Goal: Book appointment/travel/reservation

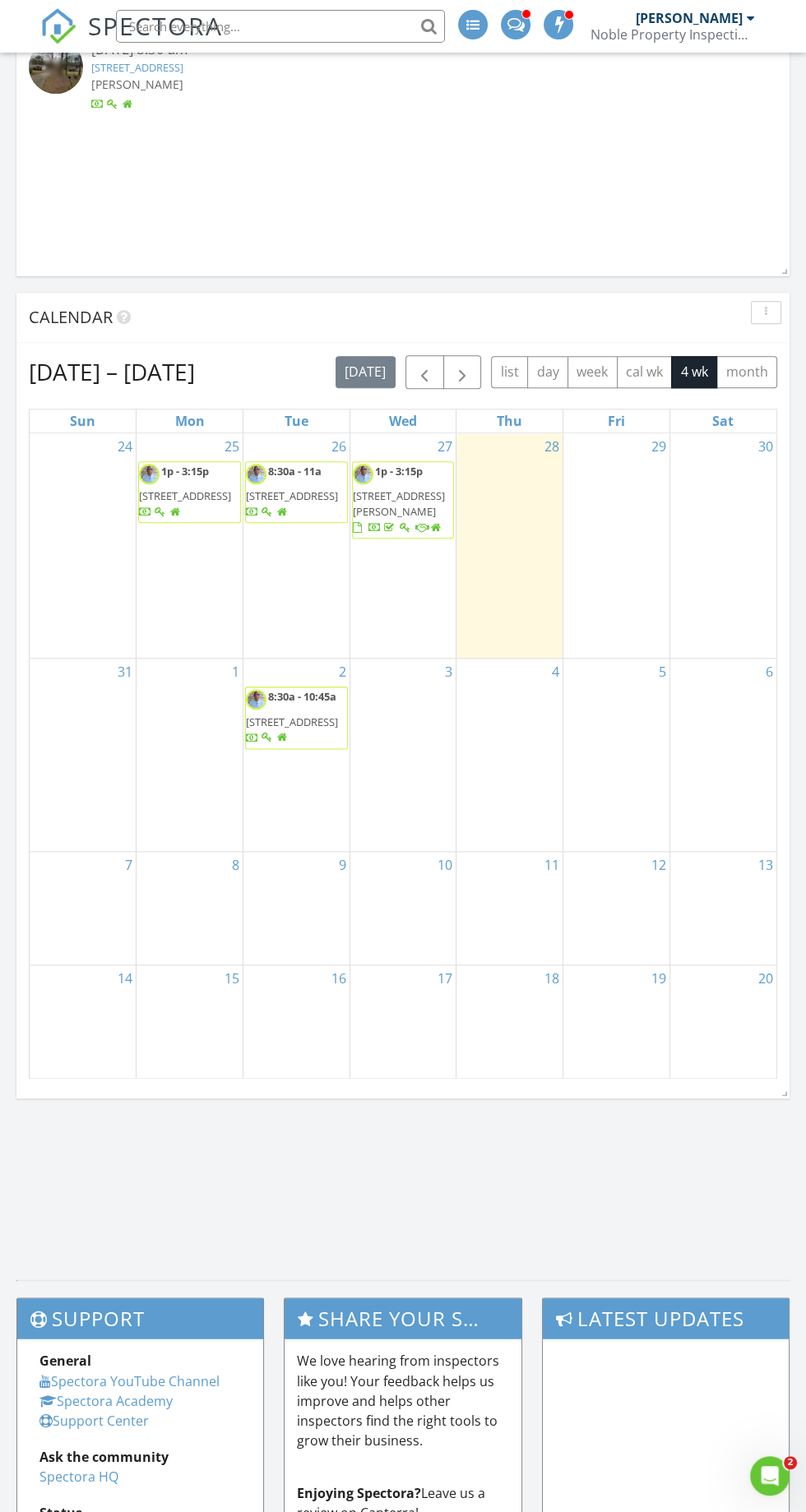
scroll to position [1339, 0]
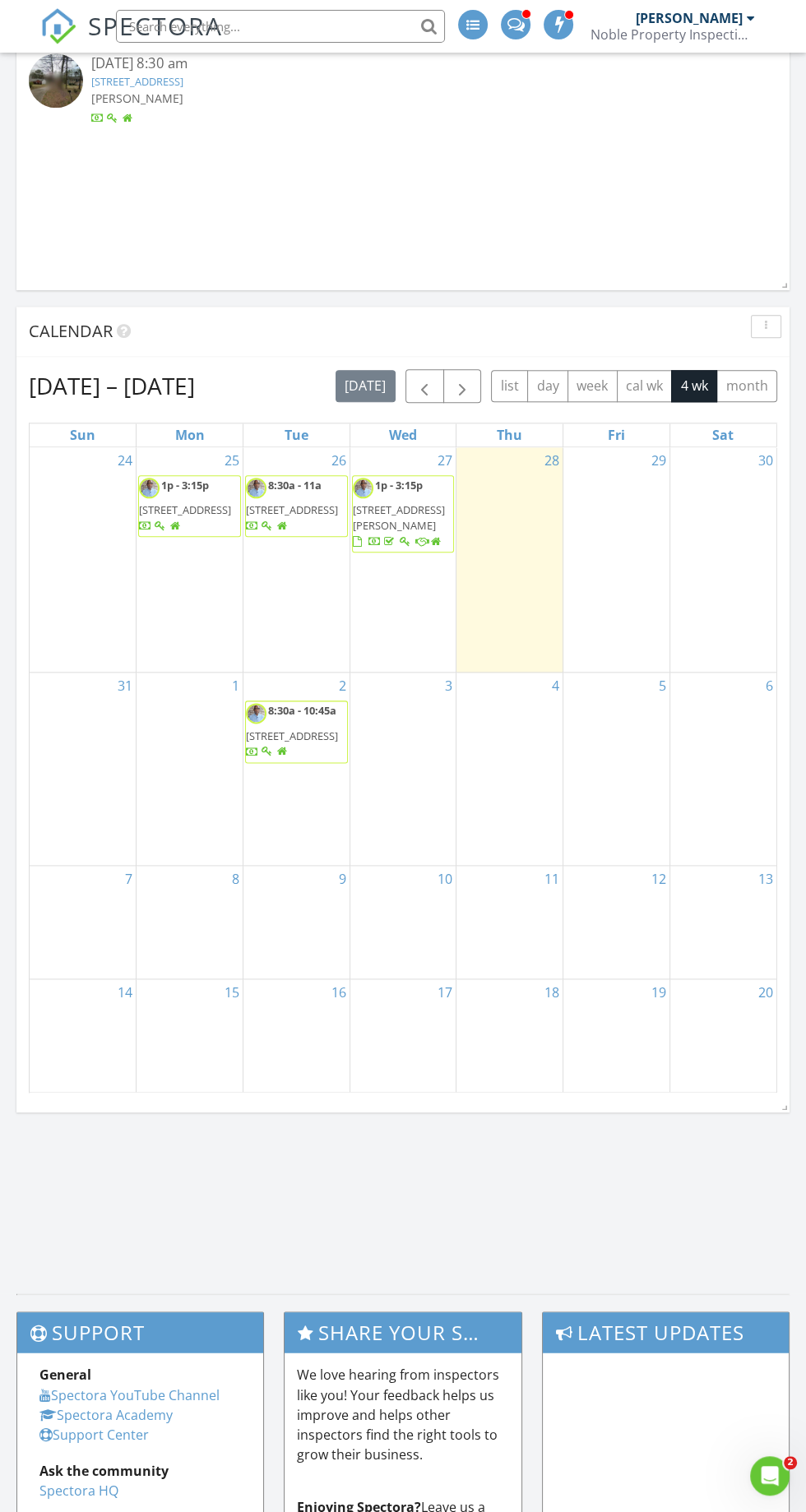
click at [628, 537] on div "29" at bounding box center [616, 560] width 106 height 225
click at [638, 501] on div "29" at bounding box center [616, 560] width 106 height 225
click at [659, 454] on link "29" at bounding box center [659, 460] width 21 height 26
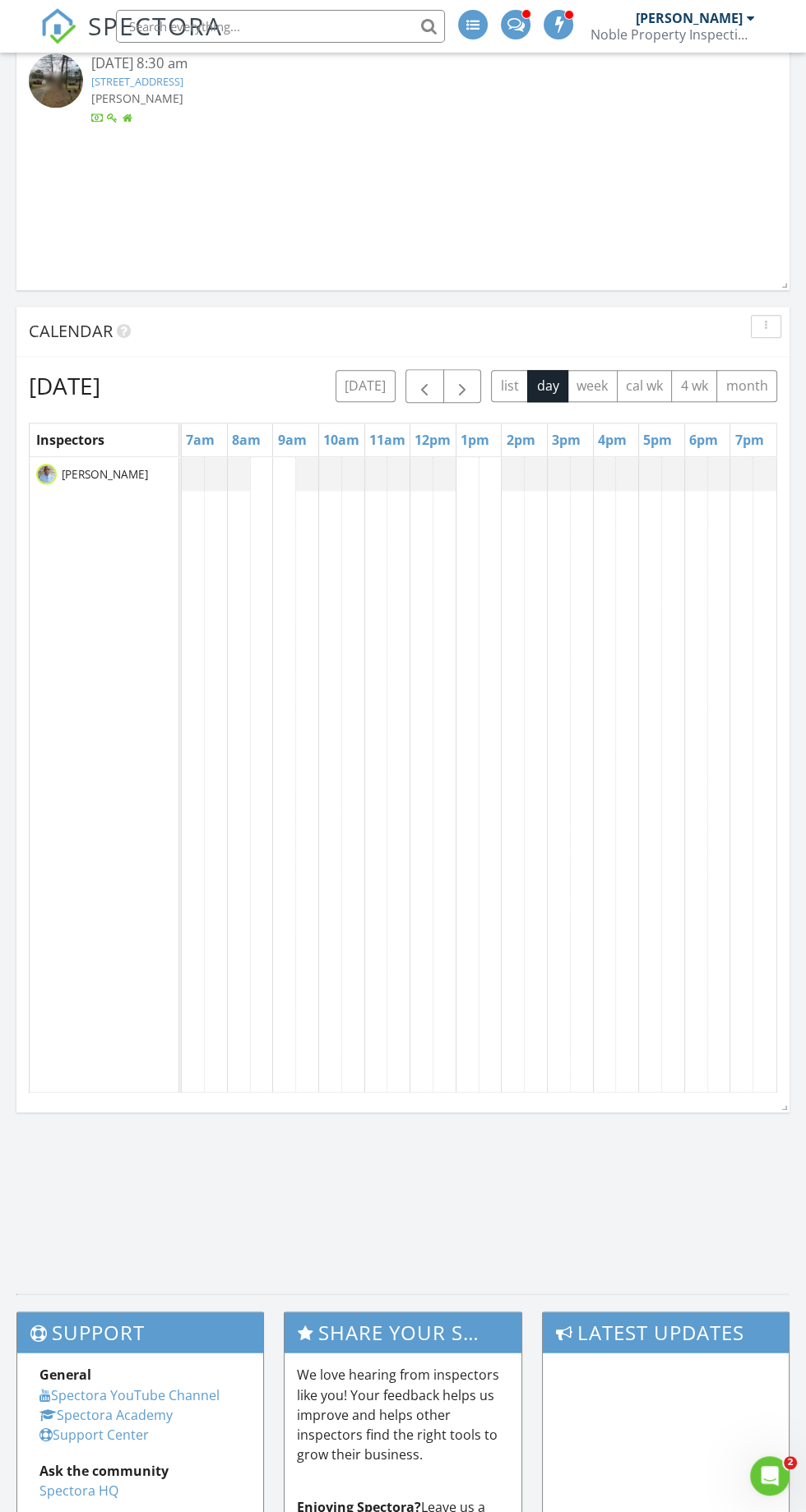
click at [258, 506] on td at bounding box center [261, 775] width 23 height 636
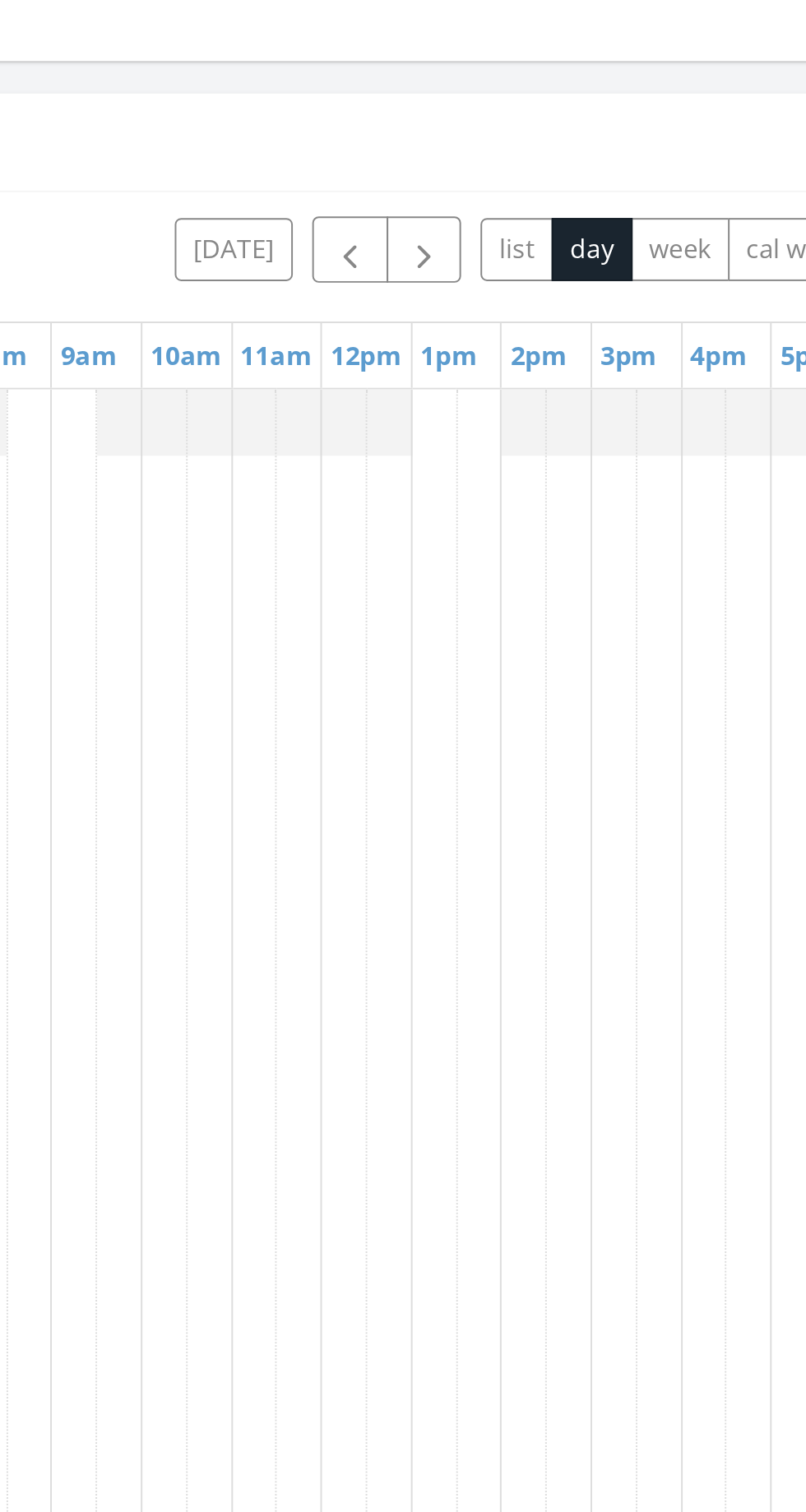
scroll to position [1342, 0]
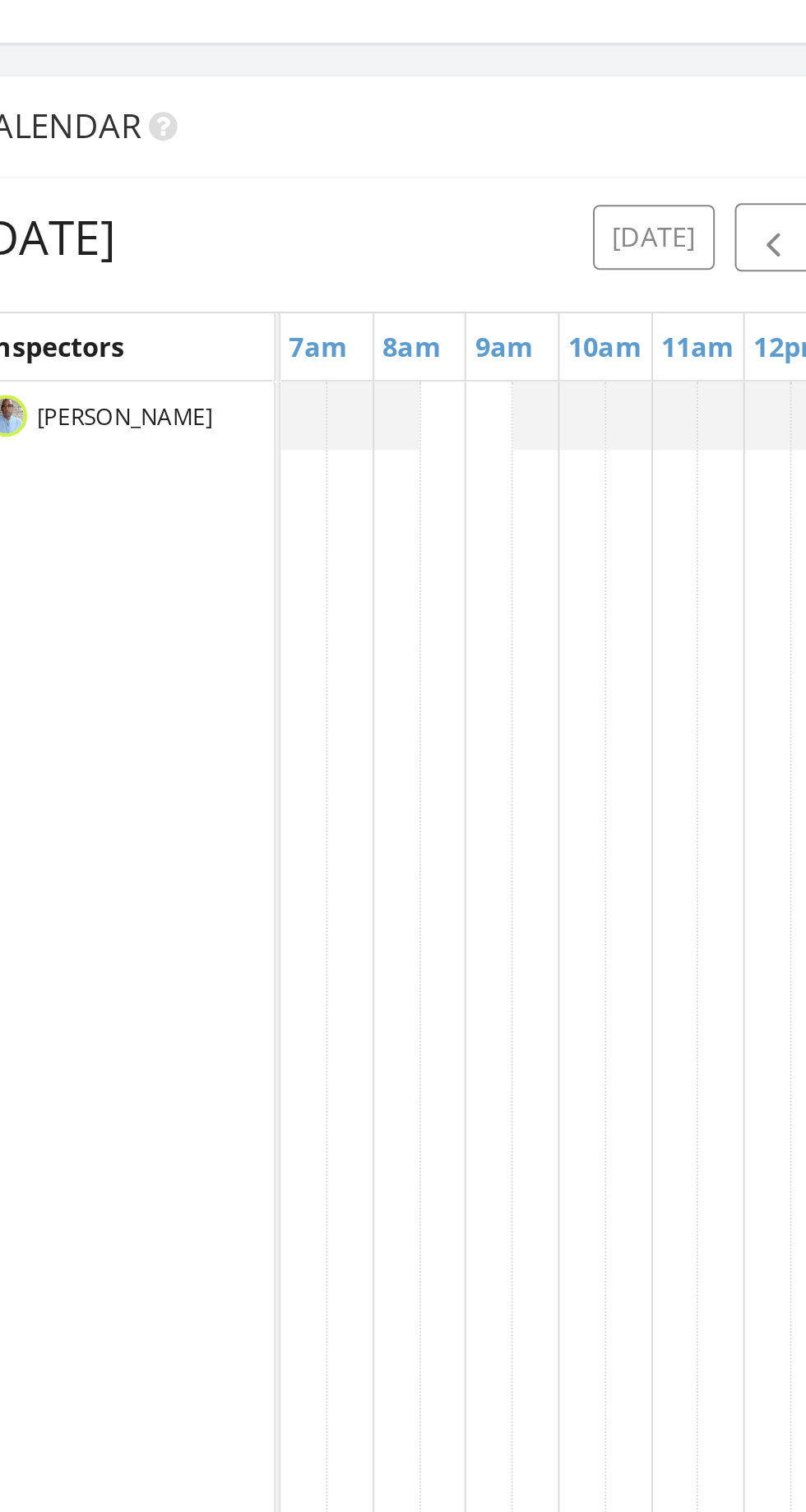
click at [243, 468] on div at bounding box center [216, 472] width 69 height 34
click at [257, 446] on link "8am" at bounding box center [247, 437] width 37 height 26
click at [269, 486] on td at bounding box center [261, 773] width 23 height 636
click at [254, 492] on td at bounding box center [261, 773] width 23 height 636
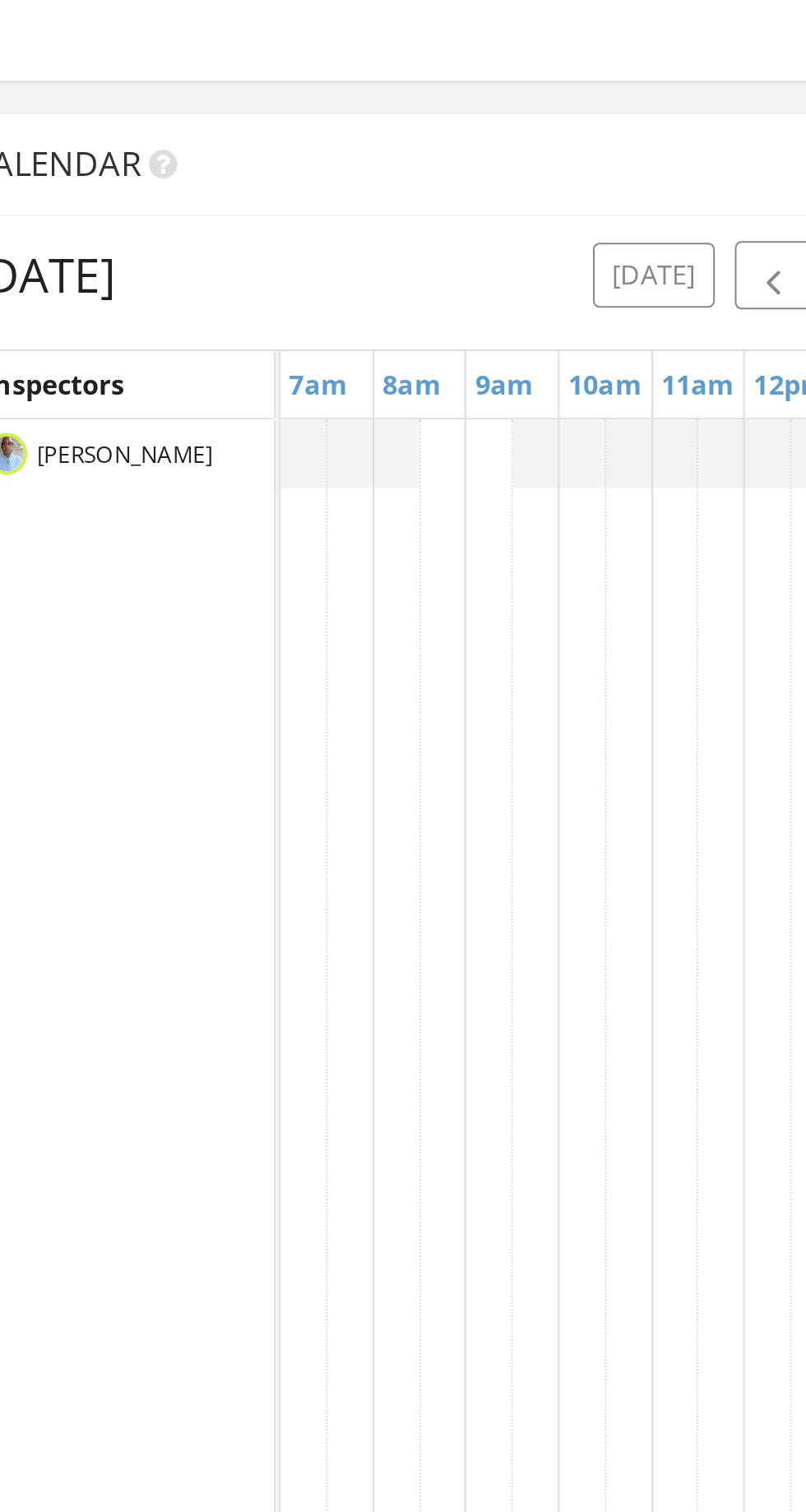
click at [254, 491] on td at bounding box center [261, 773] width 23 height 636
click at [270, 509] on td at bounding box center [261, 773] width 23 height 636
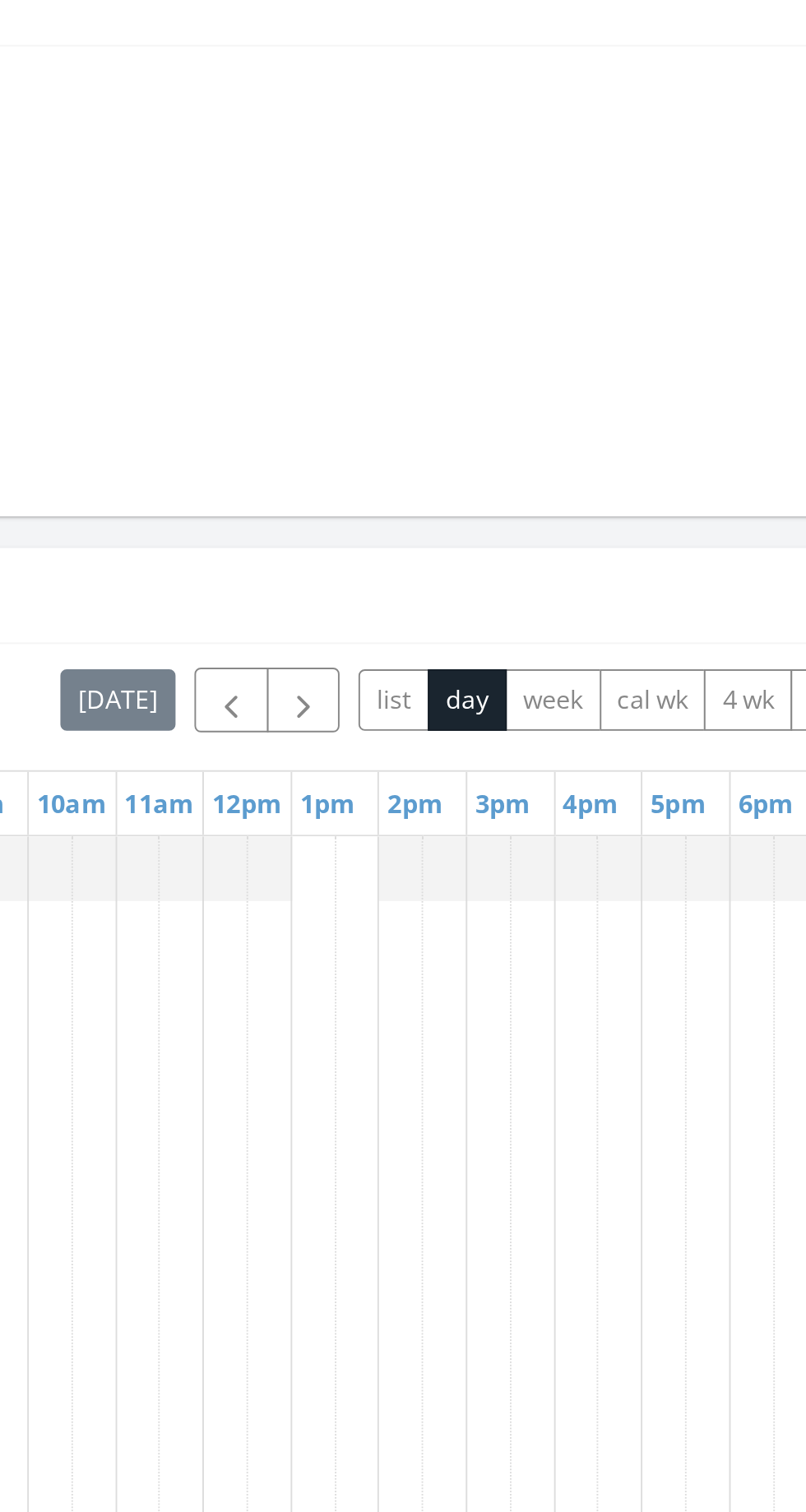
scroll to position [957, 0]
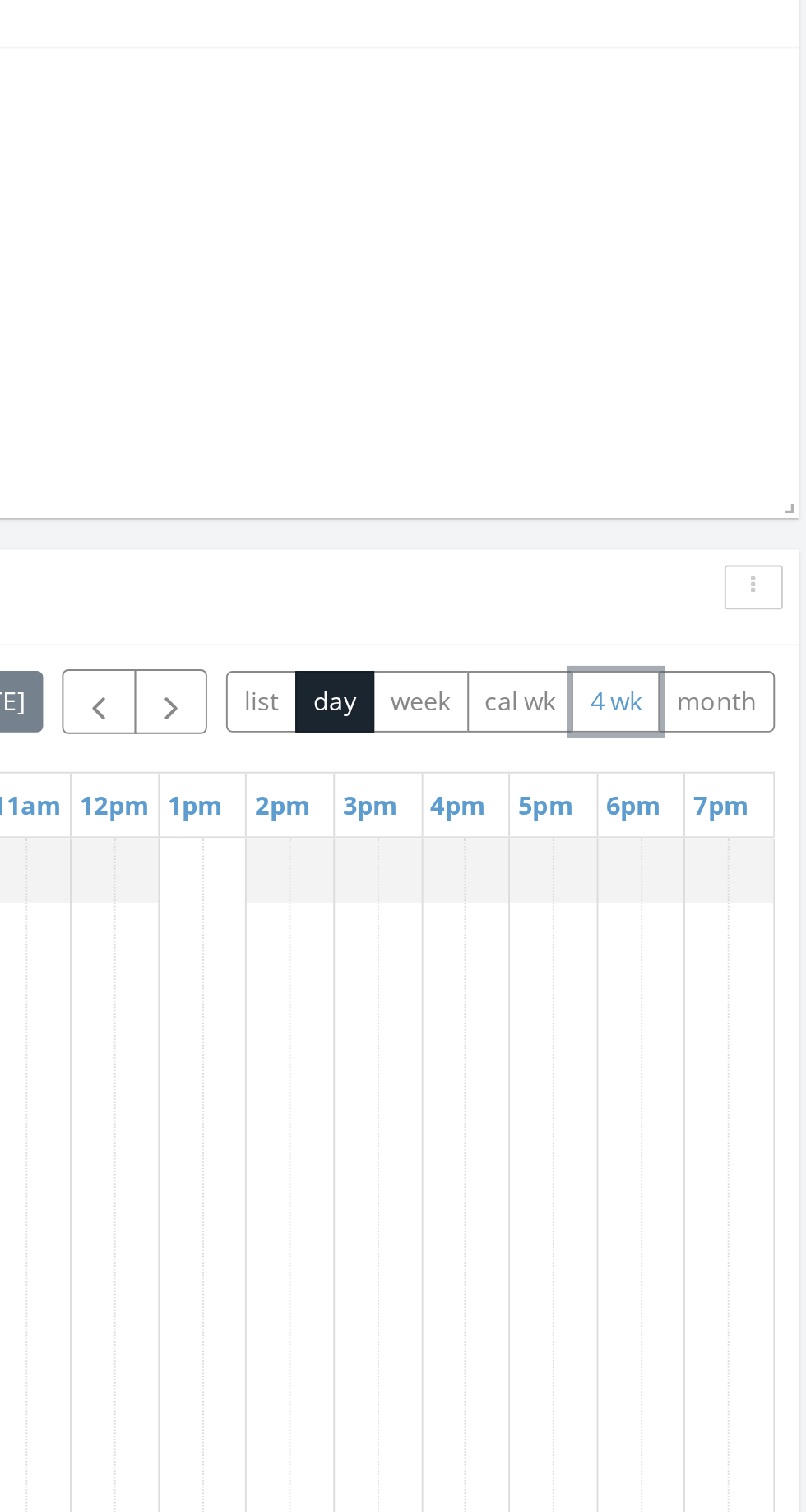
click at [698, 763] on button "4 wk" at bounding box center [694, 767] width 46 height 32
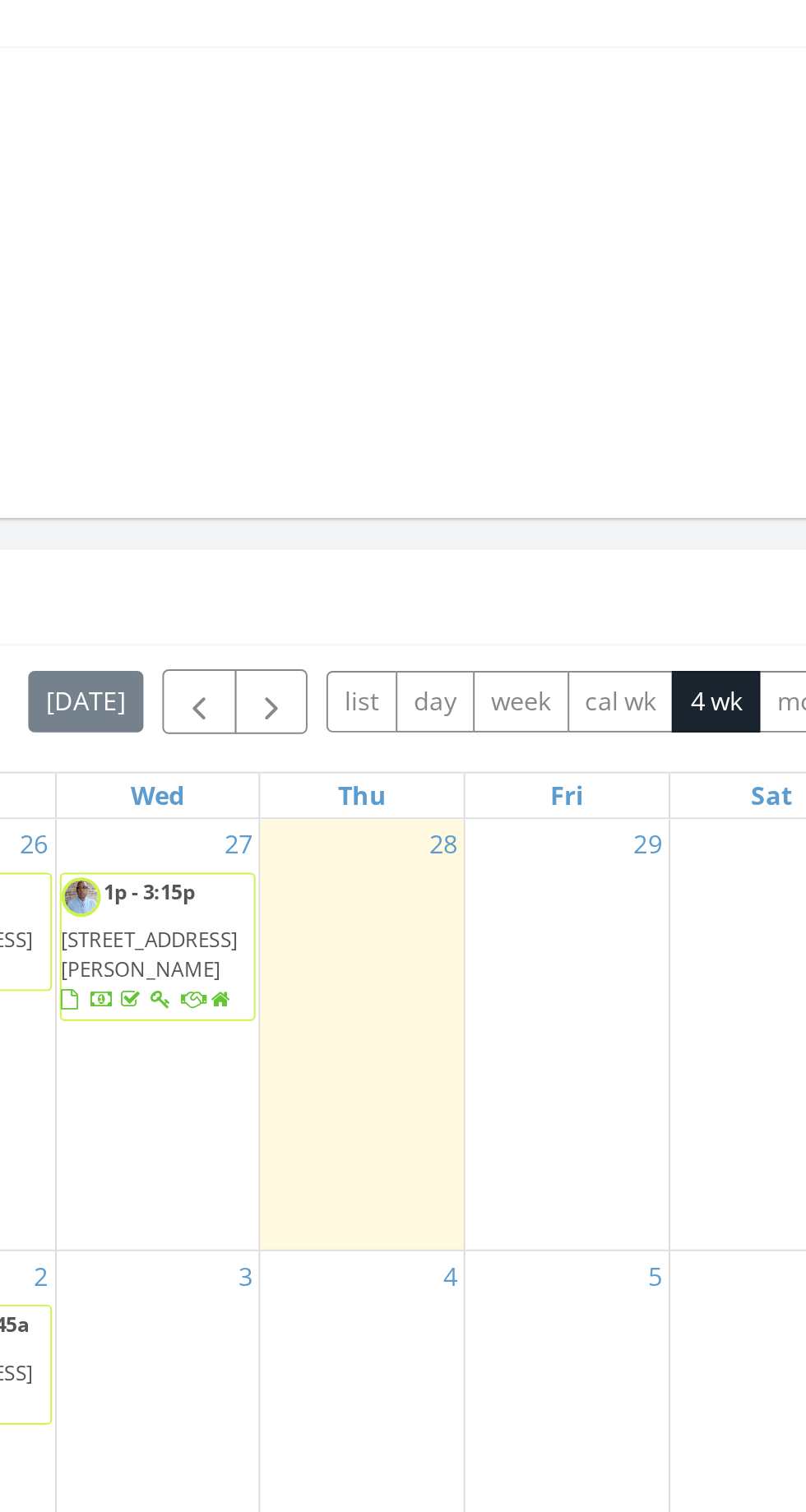
click at [623, 886] on div "29" at bounding box center [616, 942] width 106 height 225
click at [627, 861] on div at bounding box center [616, 869] width 106 height 26
click at [609, 959] on div "29" at bounding box center [616, 942] width 106 height 225
click at [657, 841] on link "29" at bounding box center [659, 842] width 21 height 26
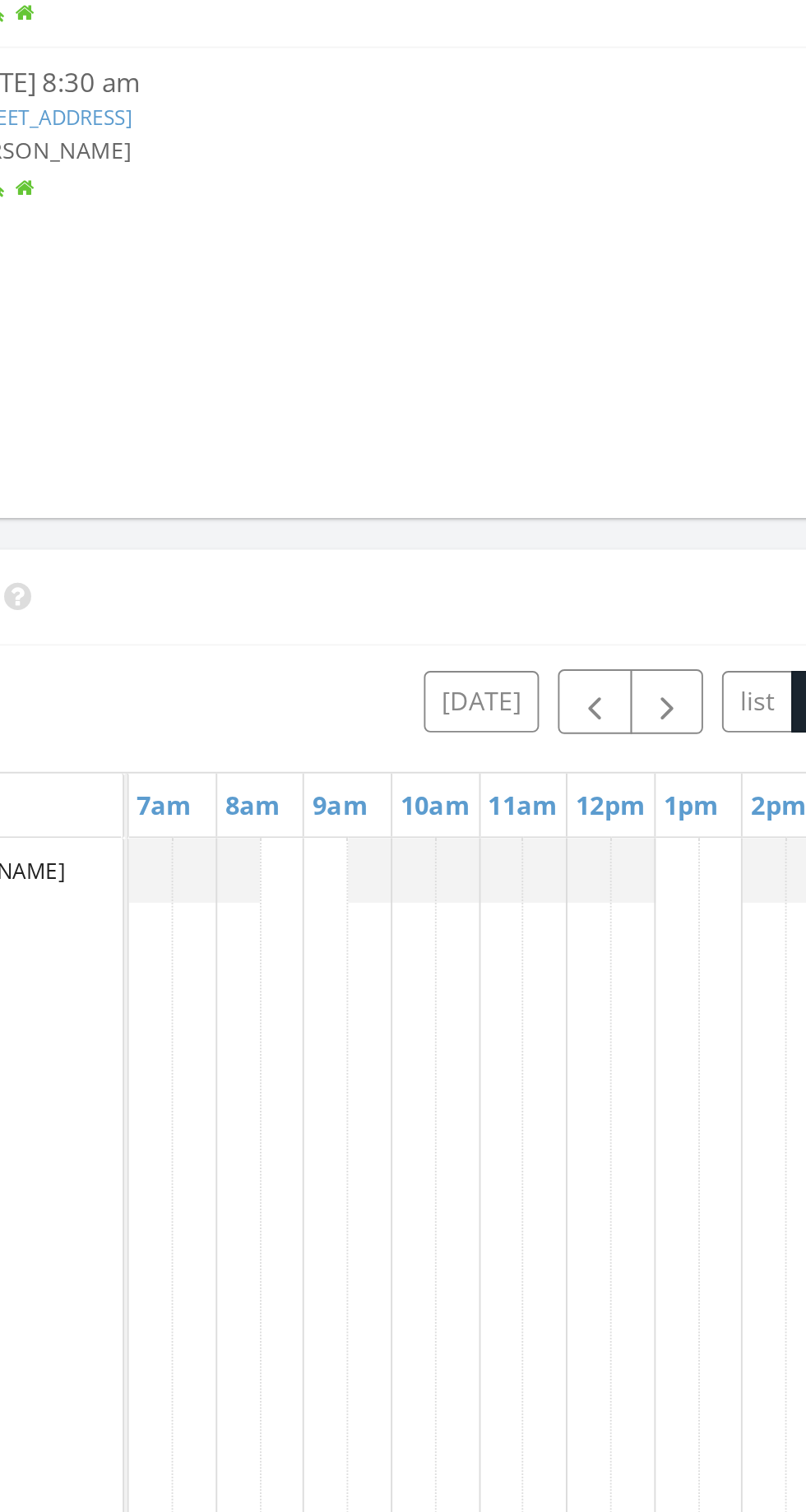
click at [253, 856] on td at bounding box center [261, 1156] width 23 height 636
click at [245, 853] on div at bounding box center [216, 856] width 69 height 34
click at [243, 813] on link "8am" at bounding box center [247, 821] width 37 height 26
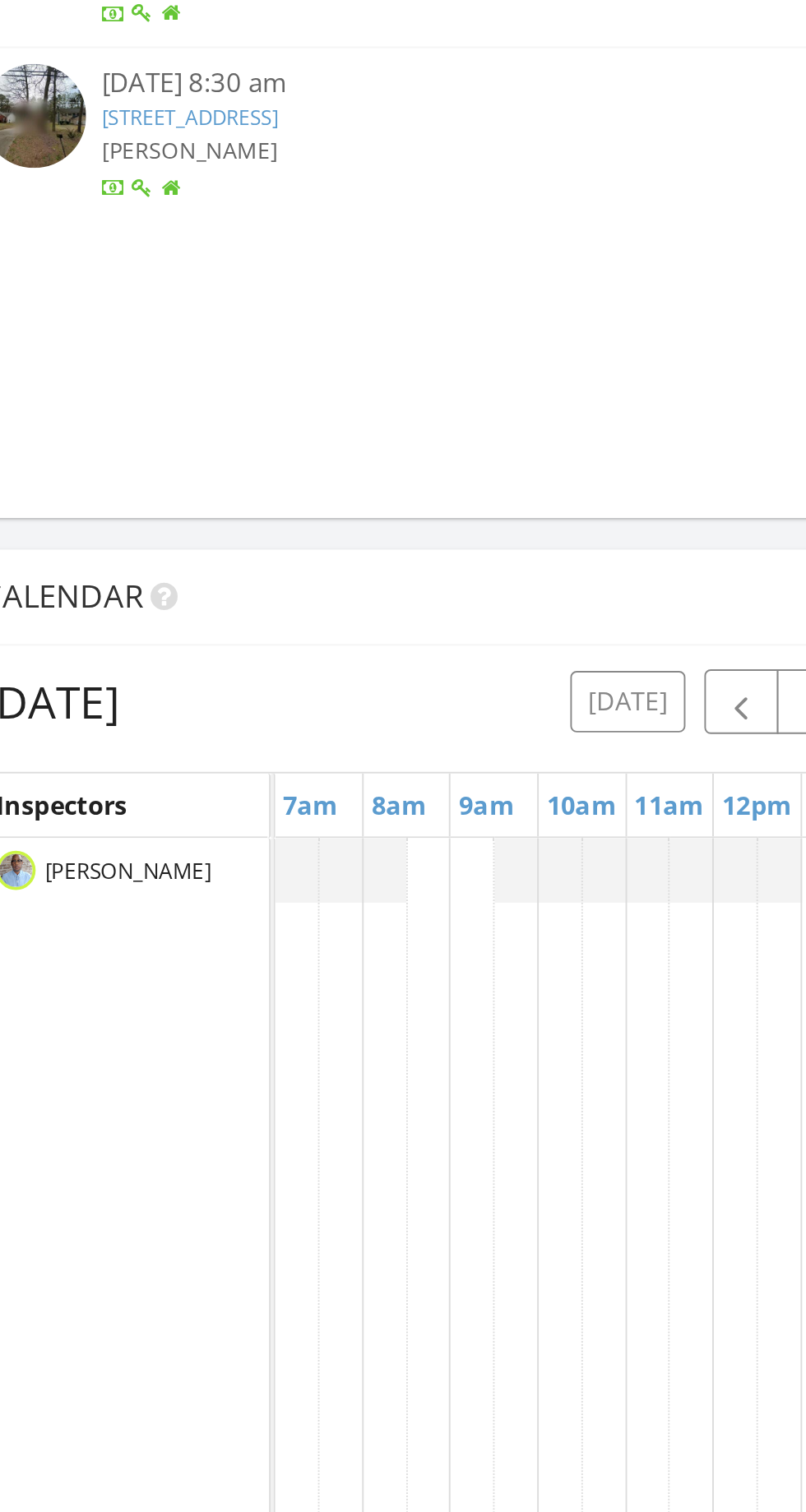
click at [247, 823] on link "8am" at bounding box center [247, 821] width 37 height 26
click at [253, 910] on td at bounding box center [261, 1156] width 23 height 636
click at [238, 1003] on td at bounding box center [238, 1156] width 23 height 636
click at [229, 965] on td at bounding box center [238, 1156] width 23 height 636
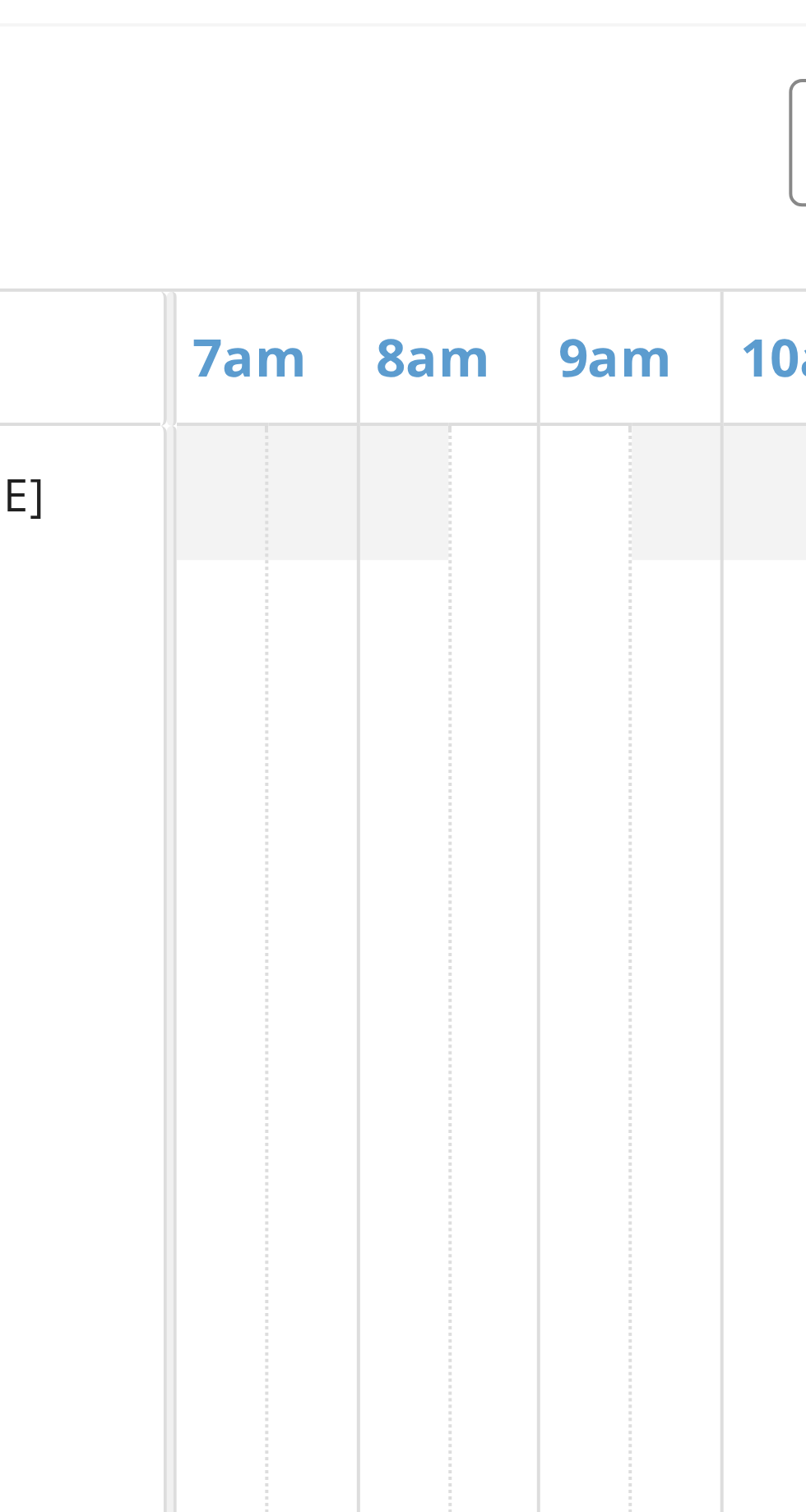
click at [236, 993] on td at bounding box center [238, 1156] width 23 height 636
click at [251, 1002] on td at bounding box center [261, 1156] width 23 height 636
click at [250, 920] on td at bounding box center [261, 1156] width 23 height 636
click at [252, 890] on td at bounding box center [261, 1156] width 23 height 636
click at [257, 825] on link "8am" at bounding box center [247, 821] width 37 height 26
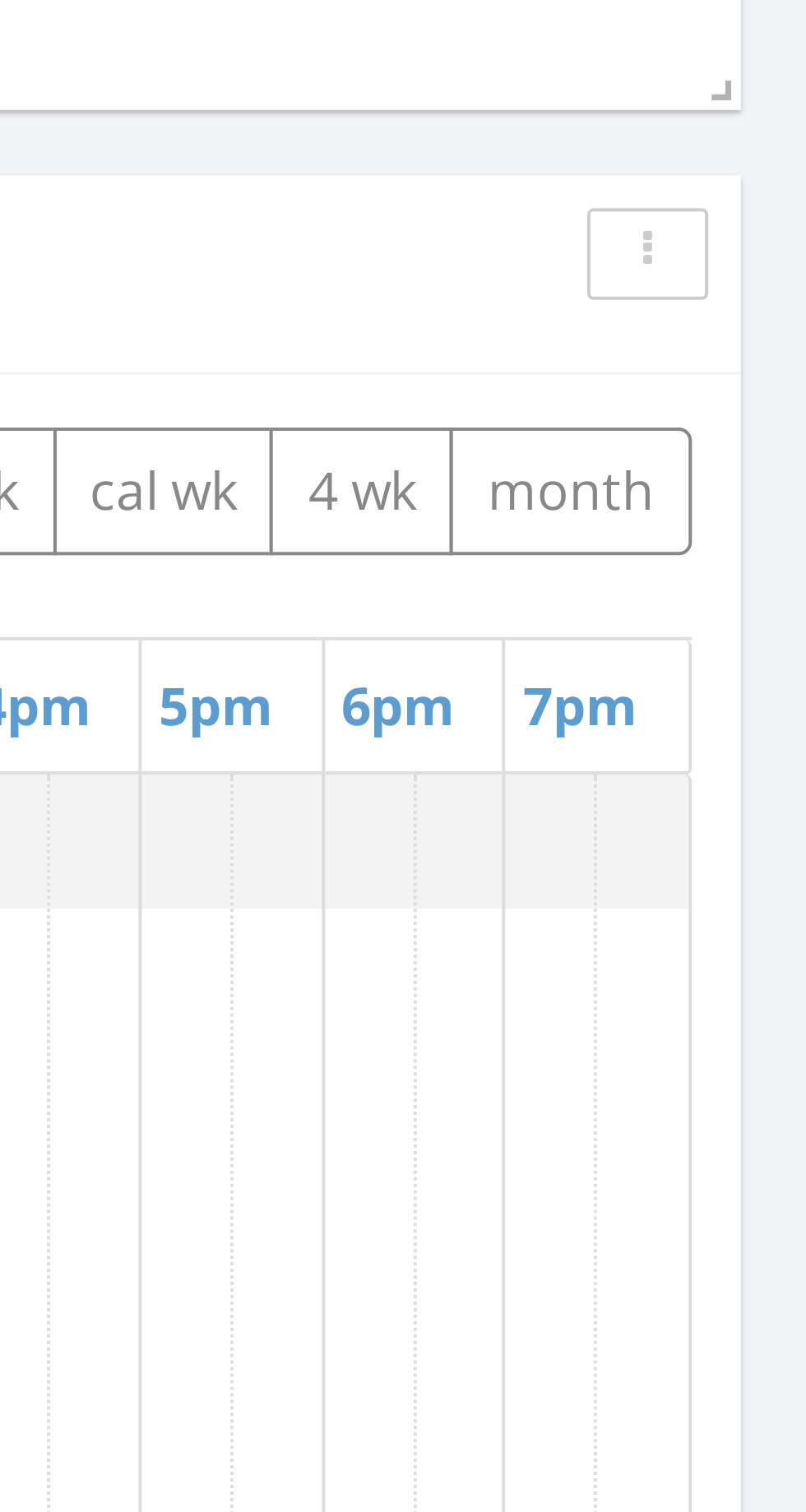
click at [756, 834] on link "7pm" at bounding box center [749, 821] width 37 height 26
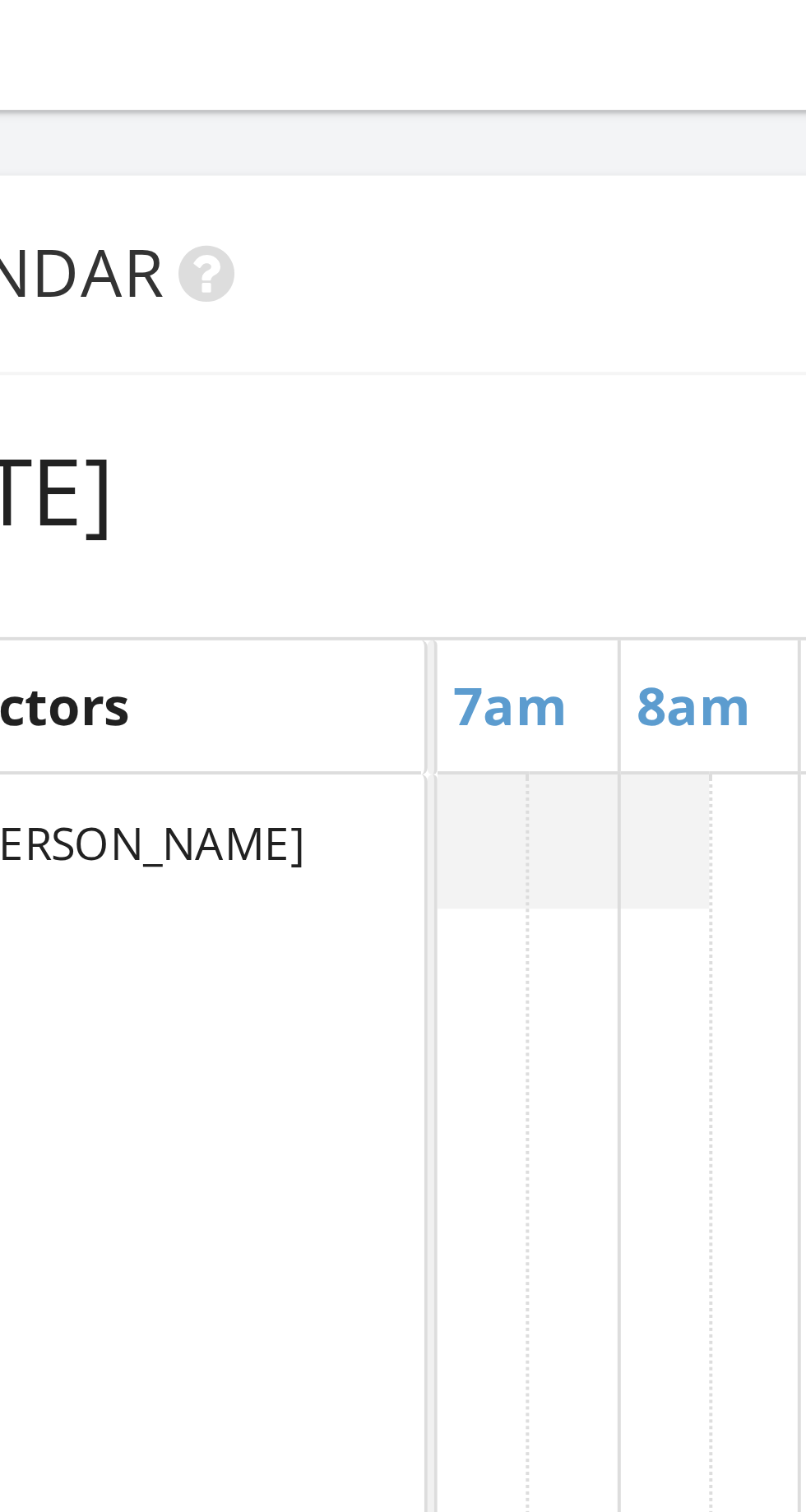
click at [218, 840] on div at bounding box center [216, 856] width 69 height 34
click at [215, 839] on div at bounding box center [216, 856] width 69 height 34
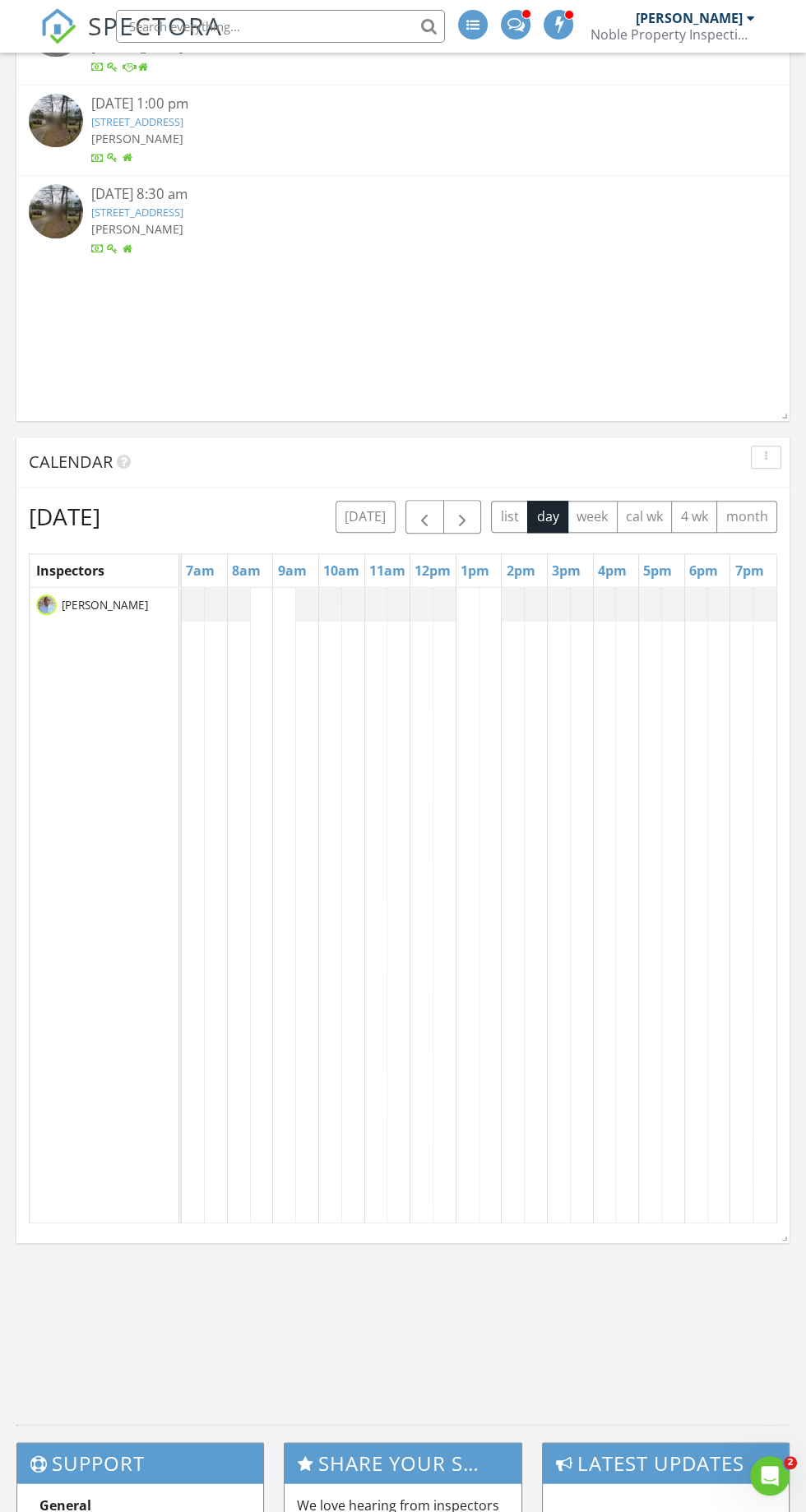
scroll to position [1211, 0]
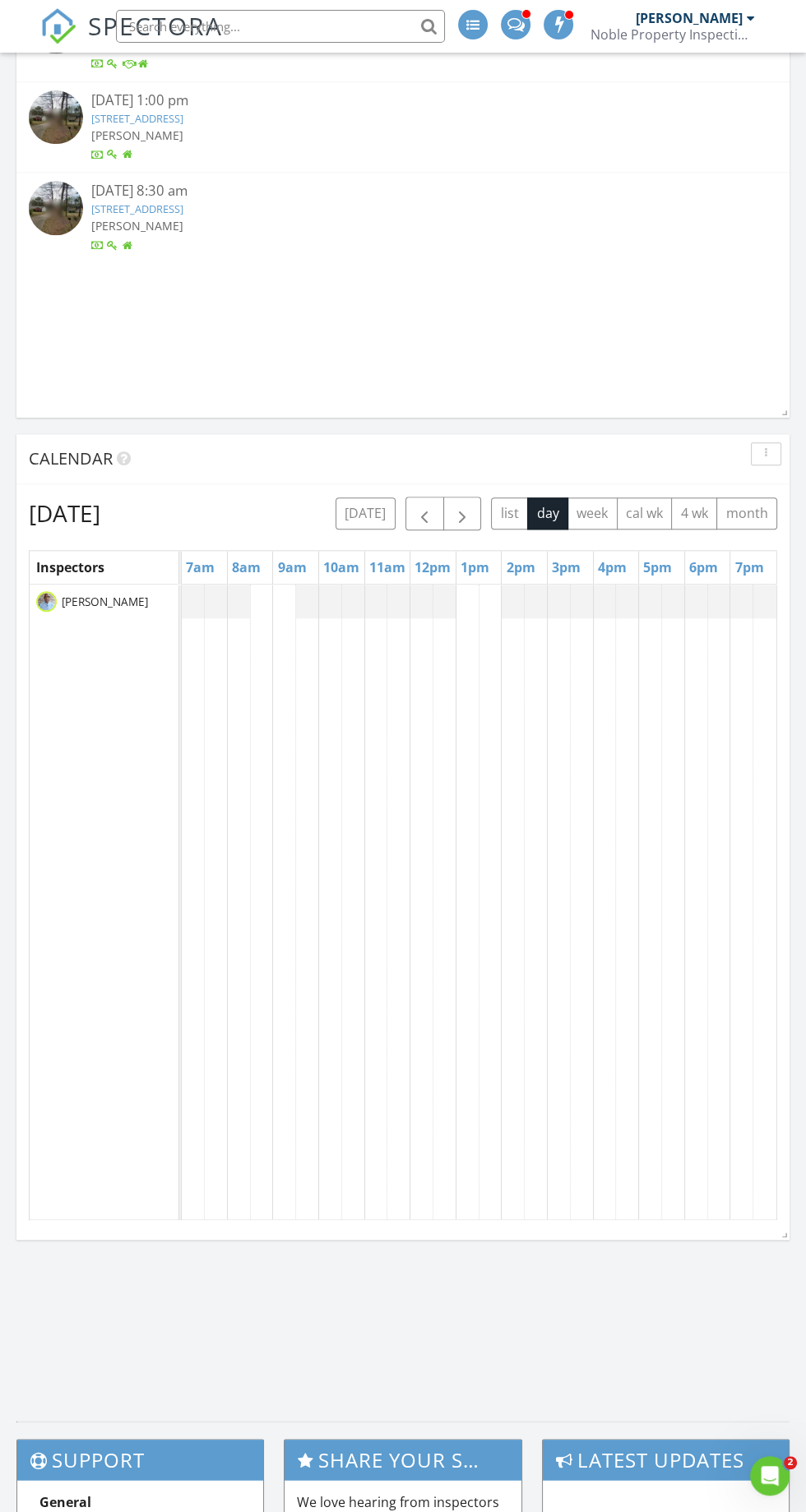
click at [354, 636] on td at bounding box center [353, 902] width 23 height 636
click at [320, 632] on td at bounding box center [331, 902] width 23 height 636
click at [327, 594] on div at bounding box center [376, 601] width 160 height 34
click at [315, 594] on div at bounding box center [376, 601] width 160 height 34
click at [701, 603] on div at bounding box center [639, 601] width 275 height 34
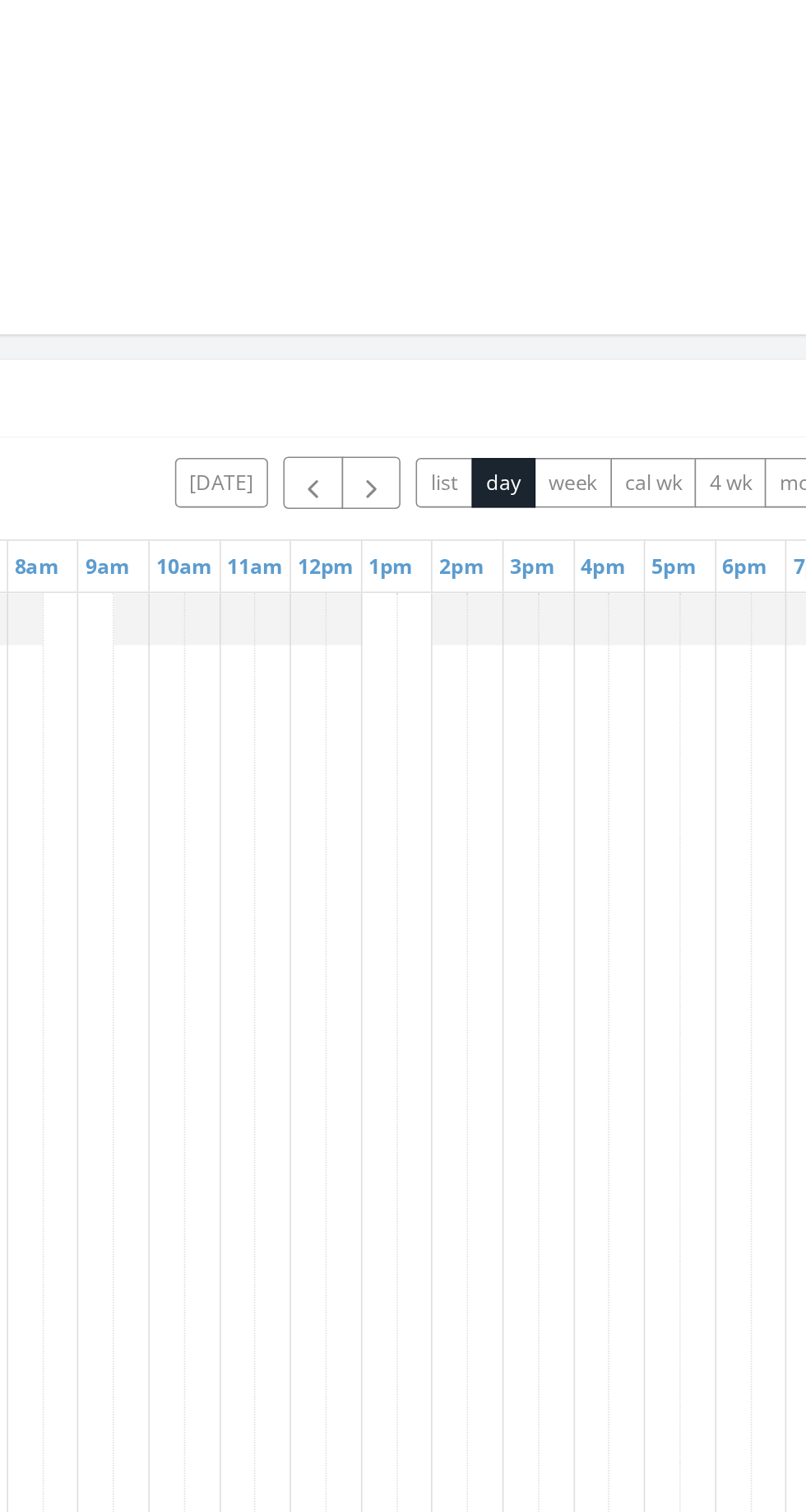
scroll to position [1212, 0]
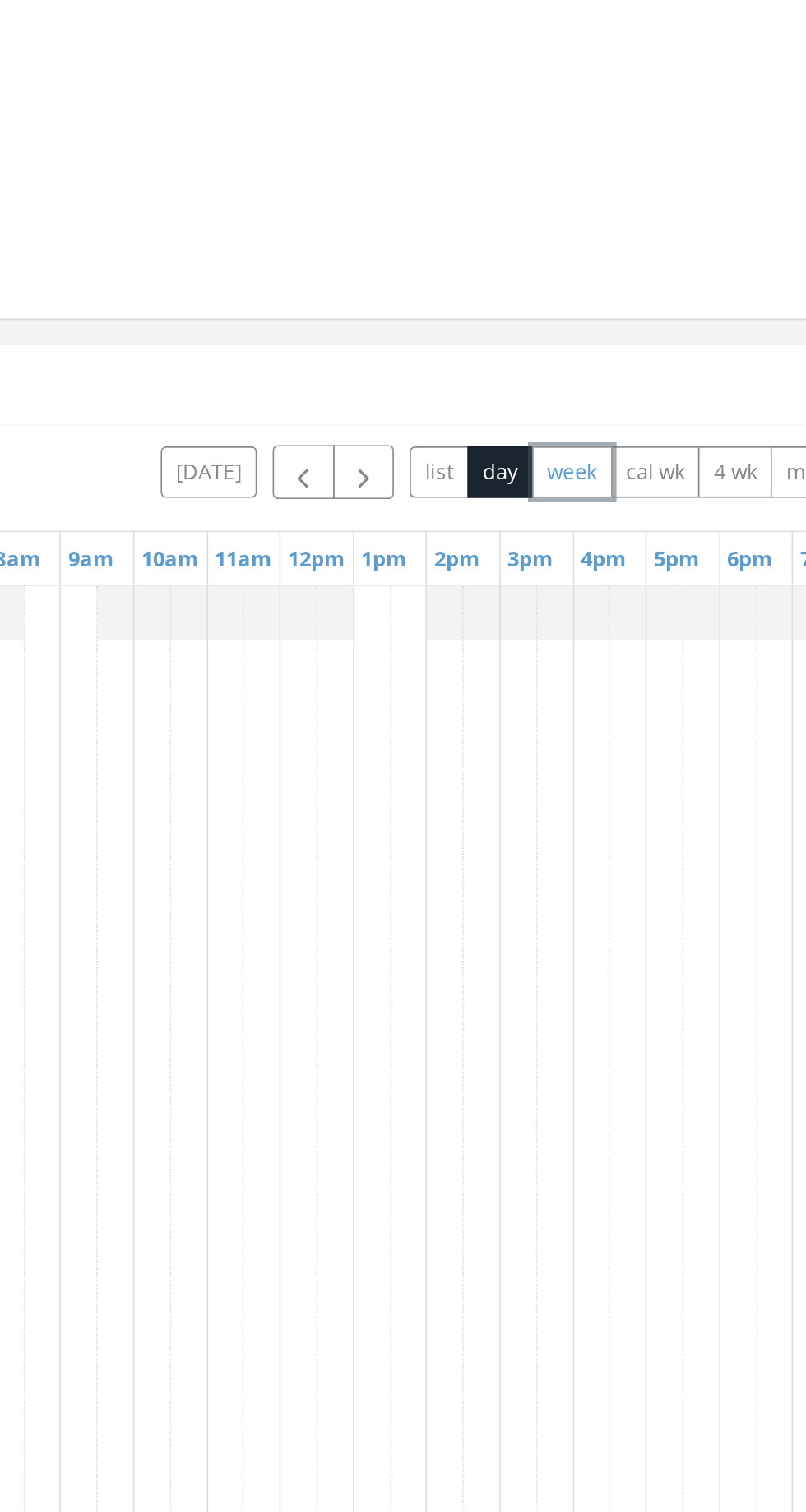
click at [580, 512] on button "week" at bounding box center [592, 512] width 50 height 32
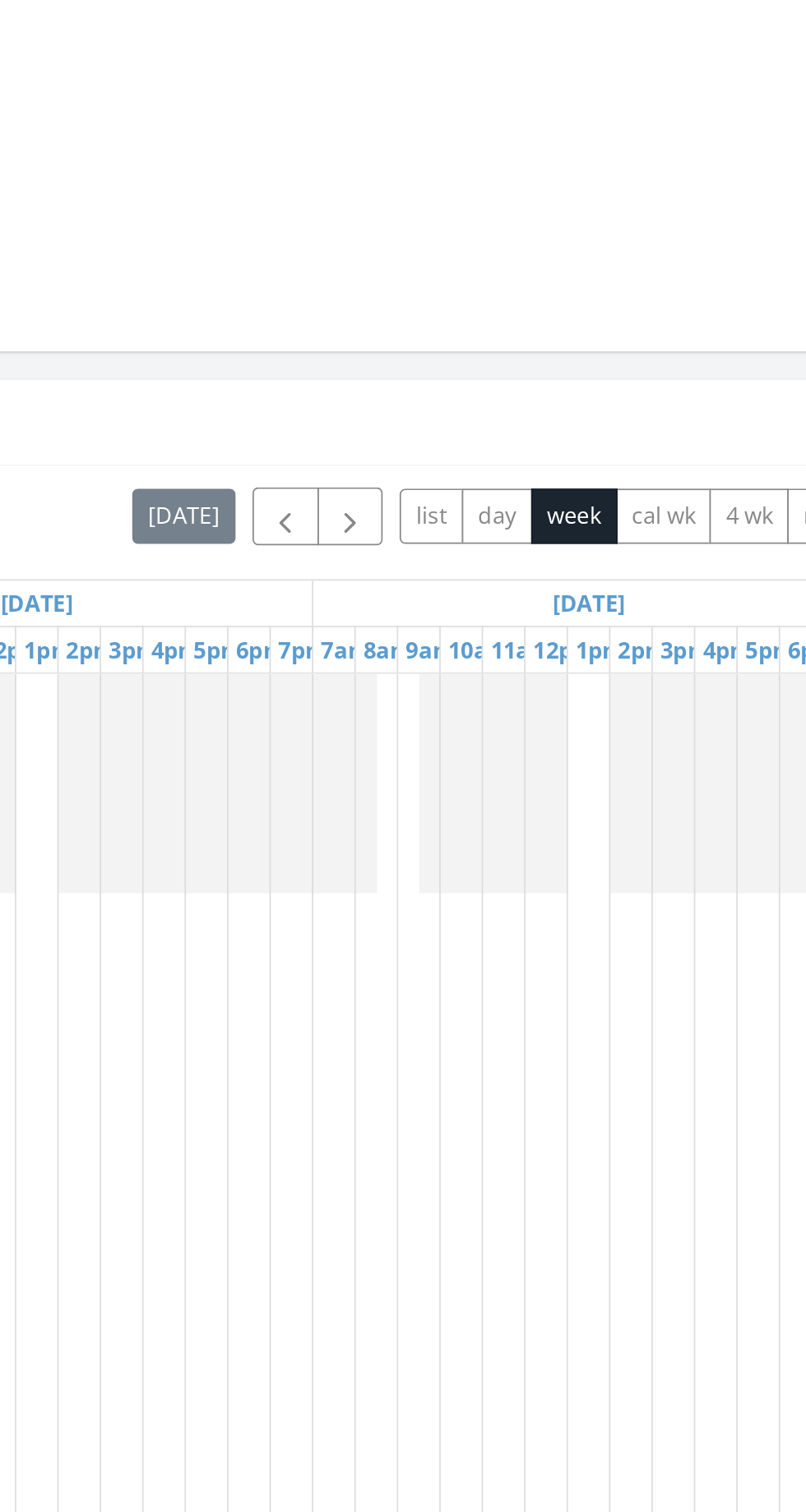
scroll to position [0, 36]
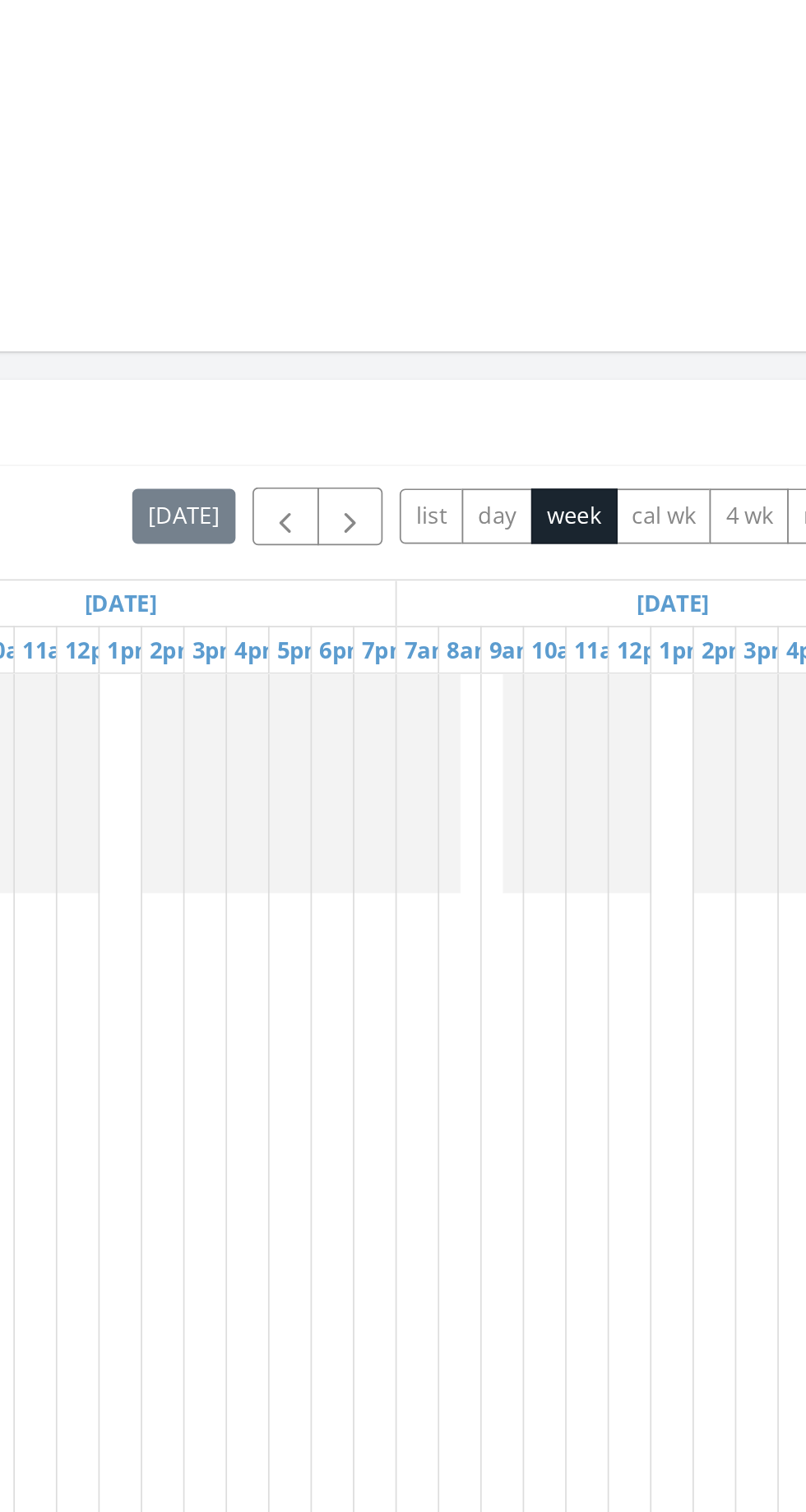
click at [548, 773] on td at bounding box center [551, 1033] width 25 height 615
click at [551, 760] on div at bounding box center [594, 789] width 86 height 127
click at [714, 585] on div "Calendar" at bounding box center [391, 579] width 724 height 25
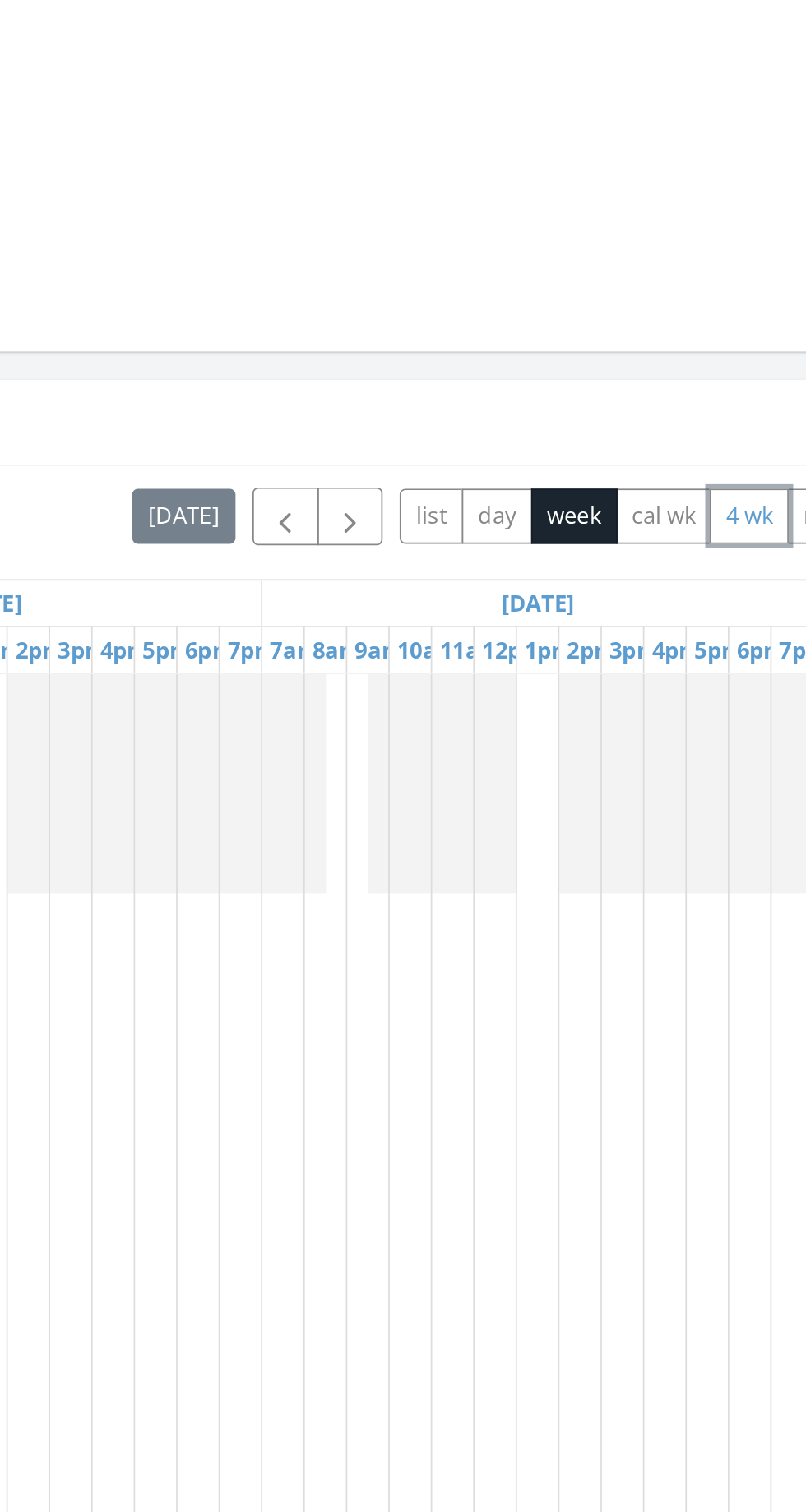
click at [681, 625] on button "4 wk" at bounding box center [694, 634] width 46 height 32
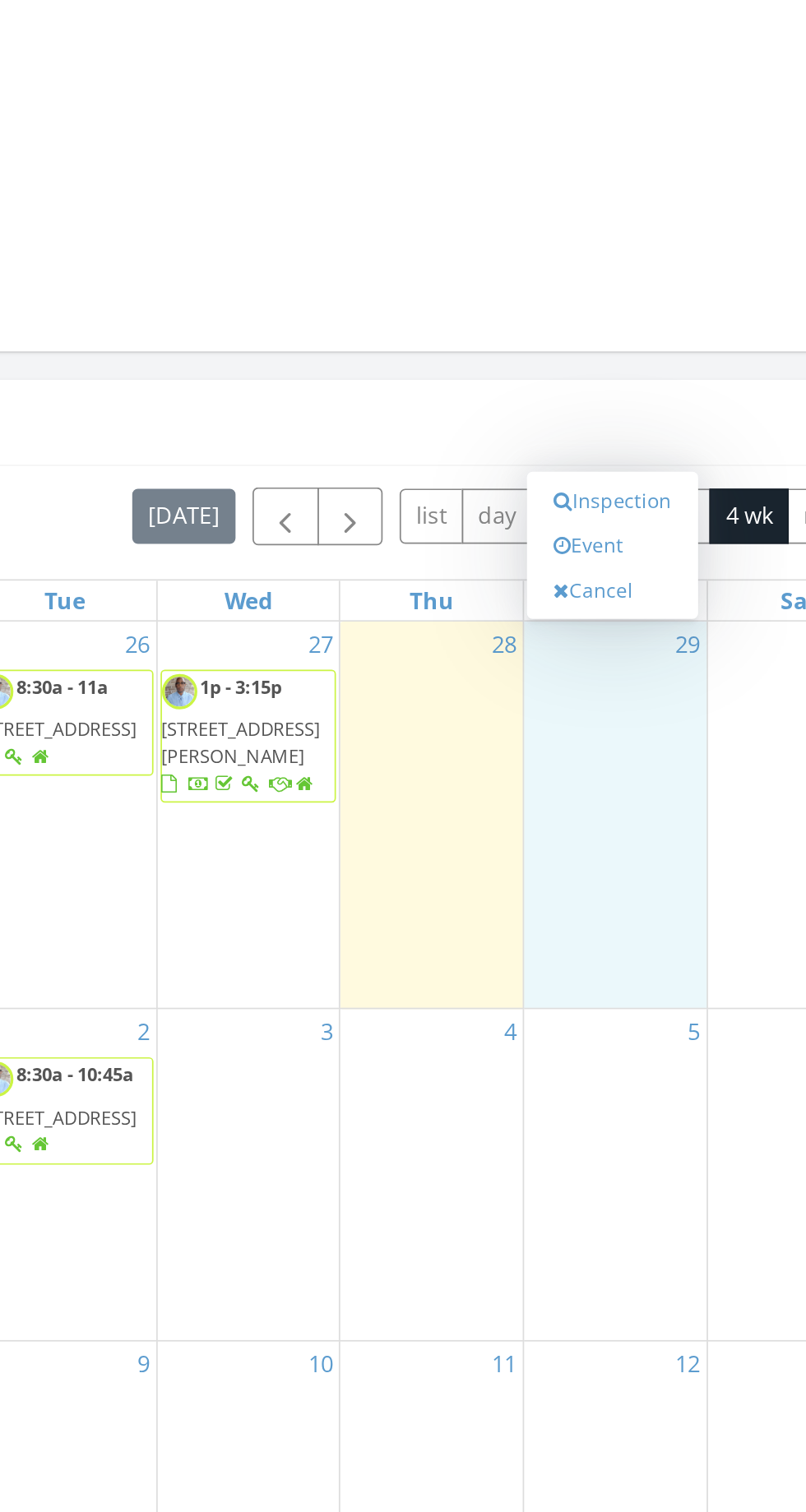
click at [620, 620] on link "Inspection" at bounding box center [615, 624] width 85 height 26
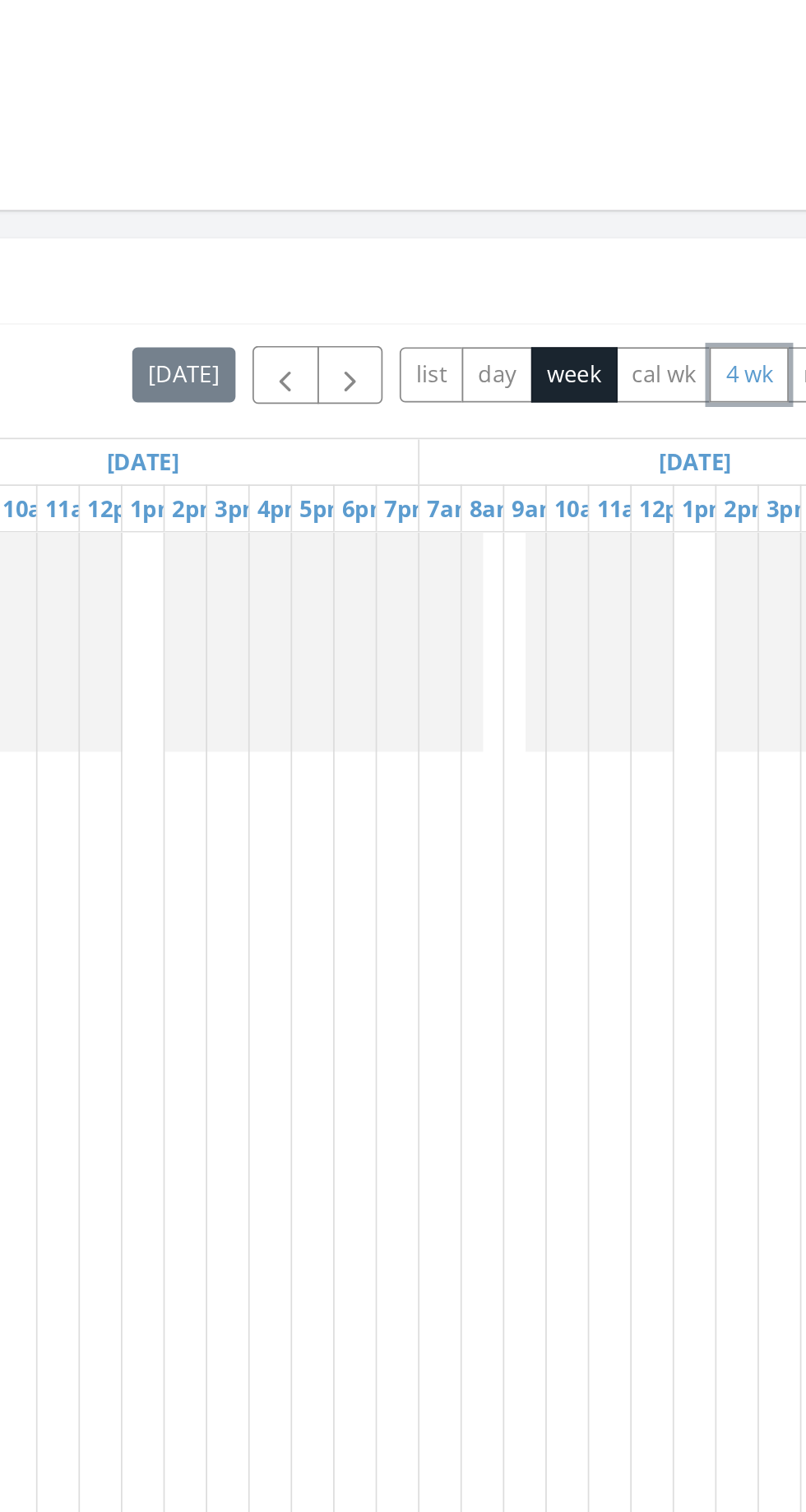
click at [696, 633] on button "4 wk" at bounding box center [694, 634] width 46 height 32
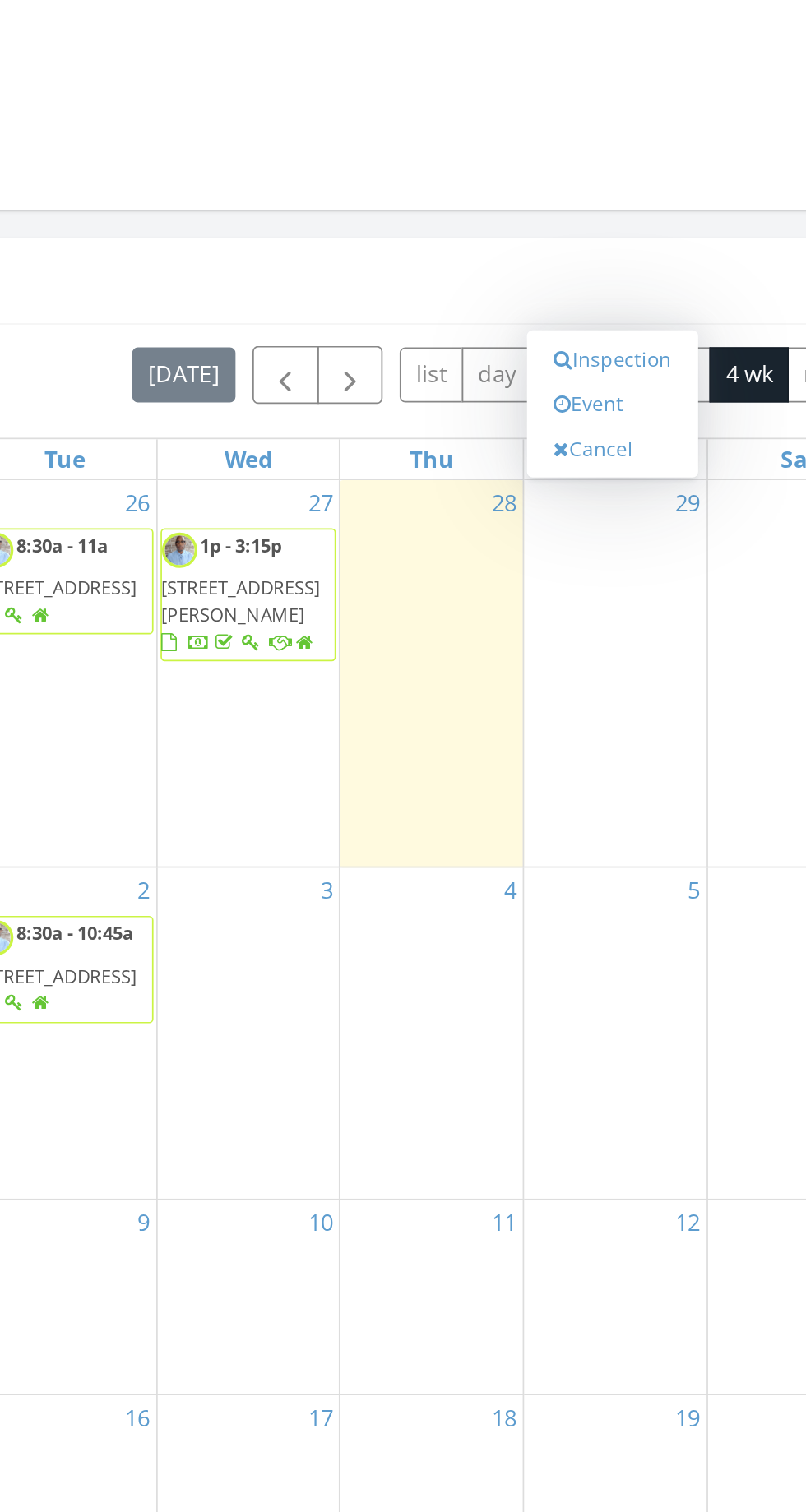
click at [616, 651] on link "Event" at bounding box center [615, 650] width 85 height 26
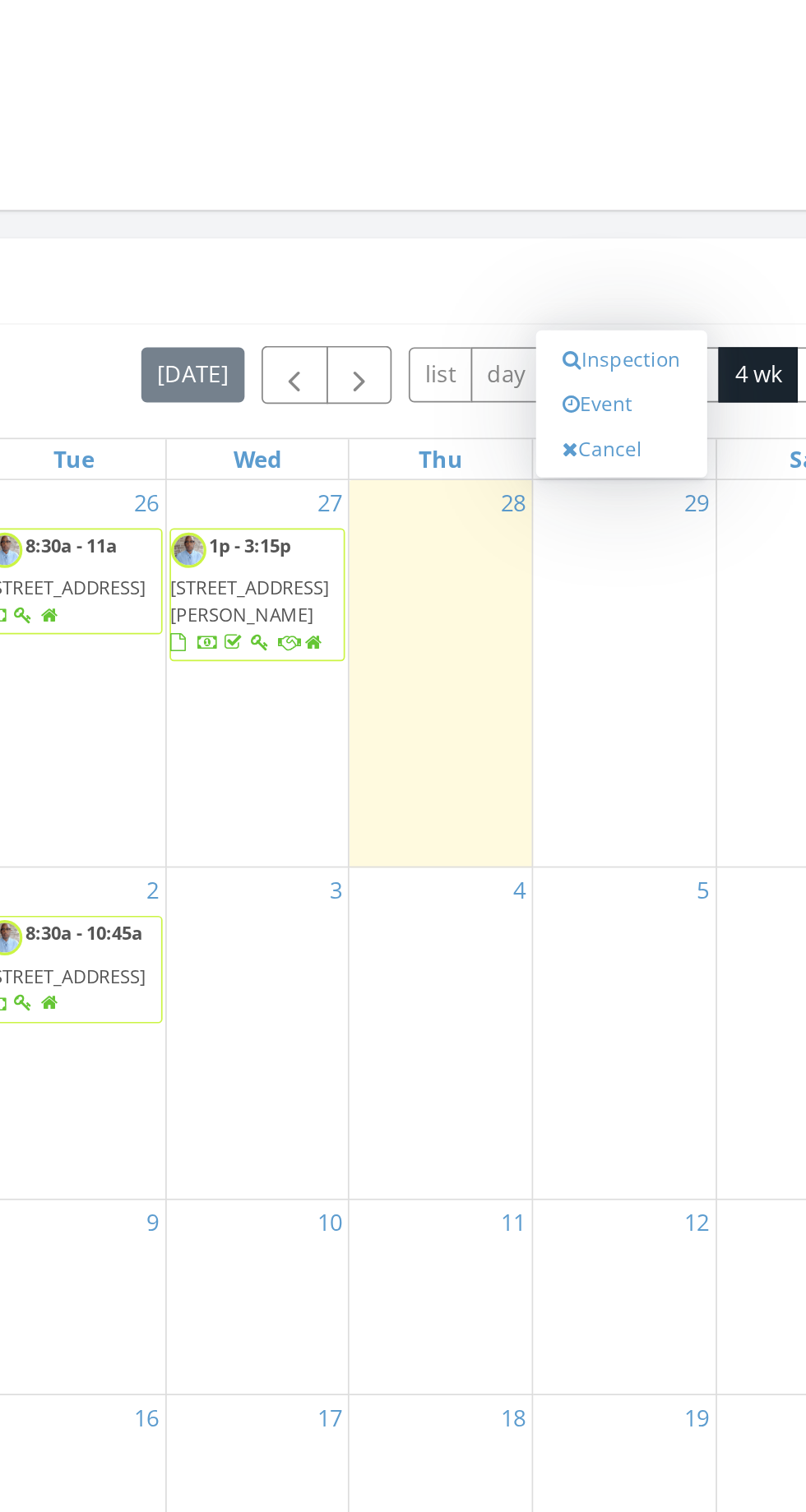
click at [614, 646] on link "Event" at bounding box center [615, 650] width 85 height 26
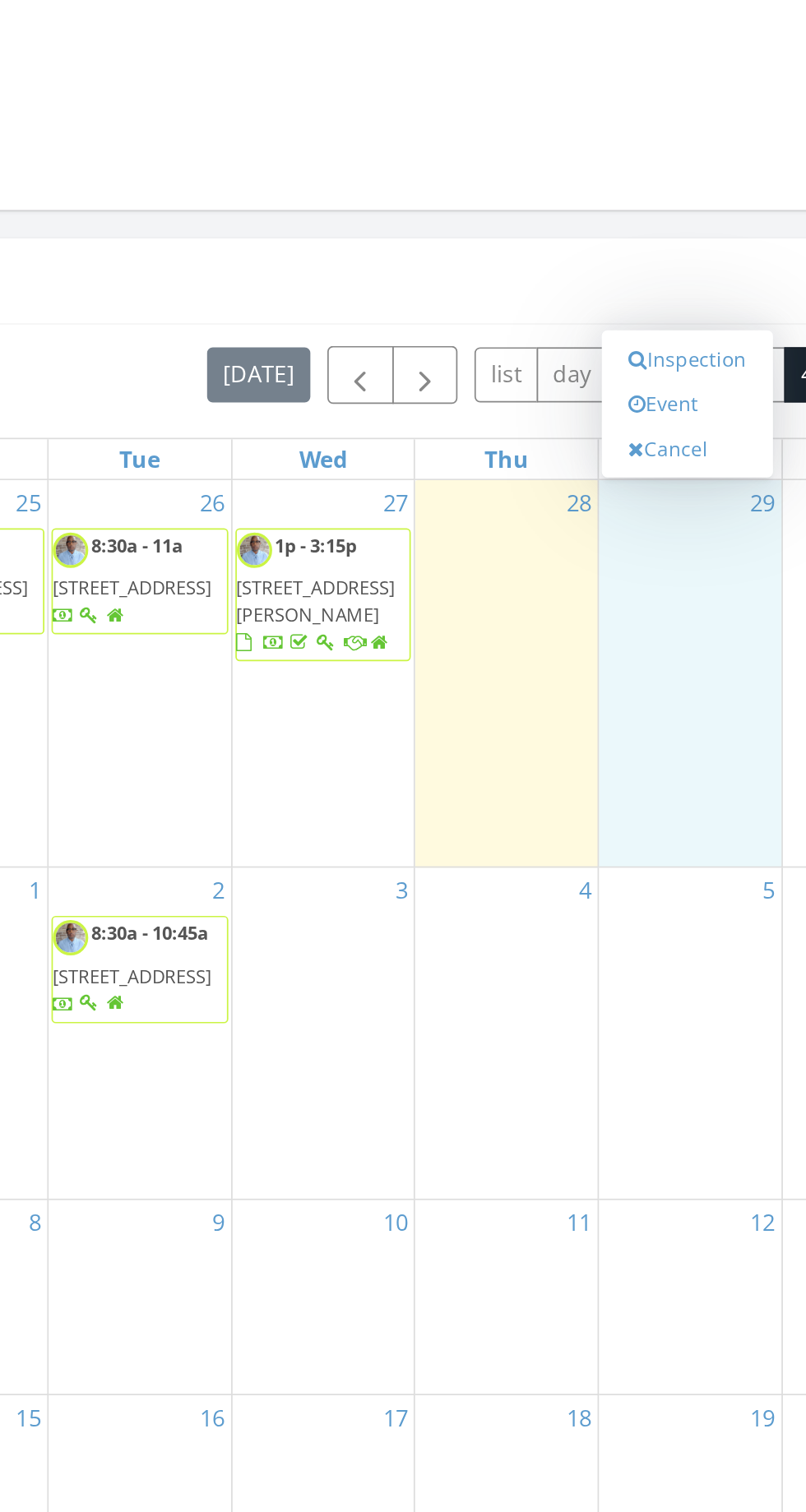
click at [605, 646] on link "Event" at bounding box center [615, 650] width 85 height 26
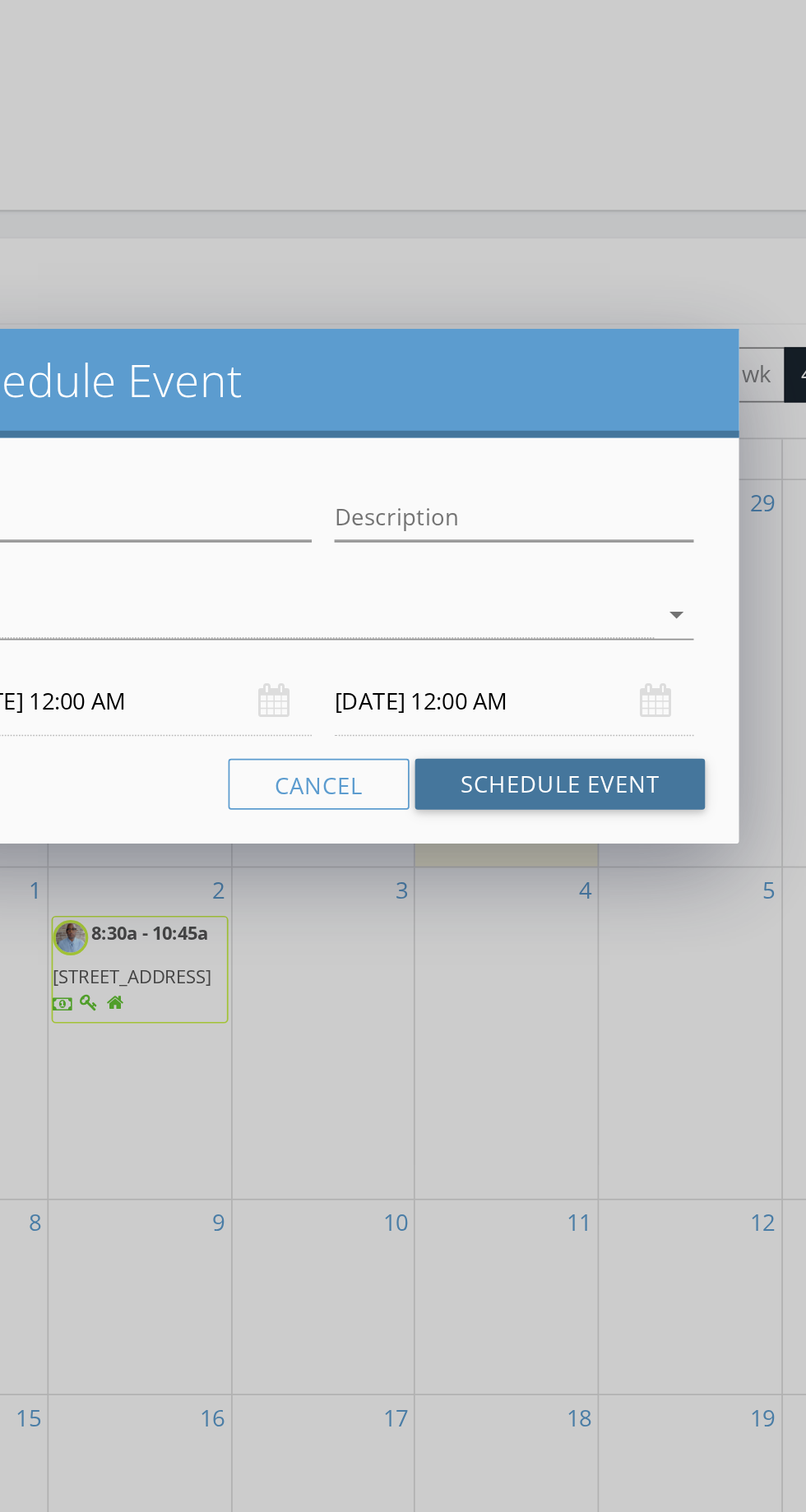
click at [575, 870] on button "Schedule Event" at bounding box center [541, 872] width 169 height 30
click at [573, 870] on button "Schedule Event" at bounding box center [541, 872] width 169 height 30
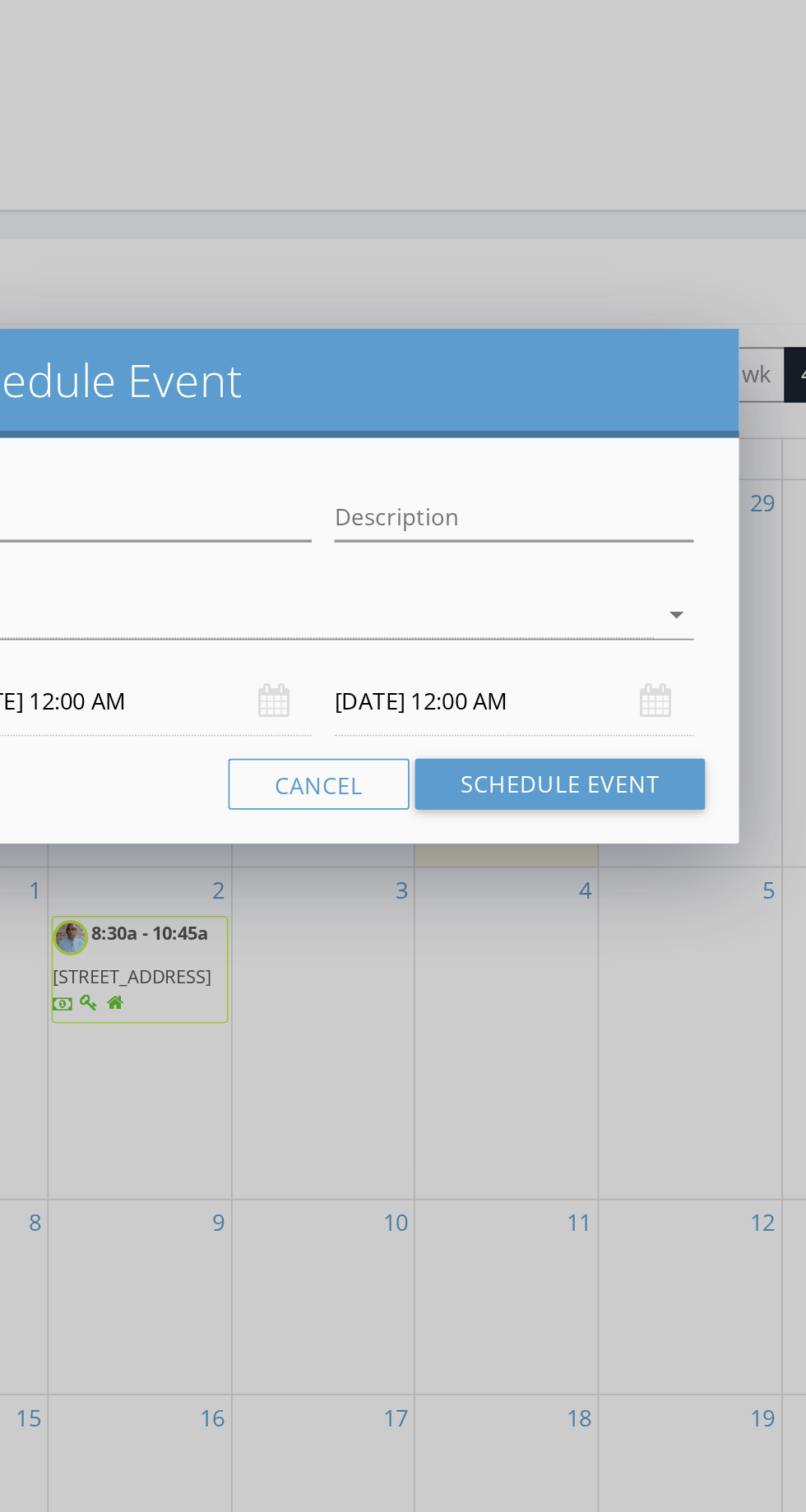
click at [603, 765] on icon "arrow_drop_down" at bounding box center [609, 773] width 19 height 19
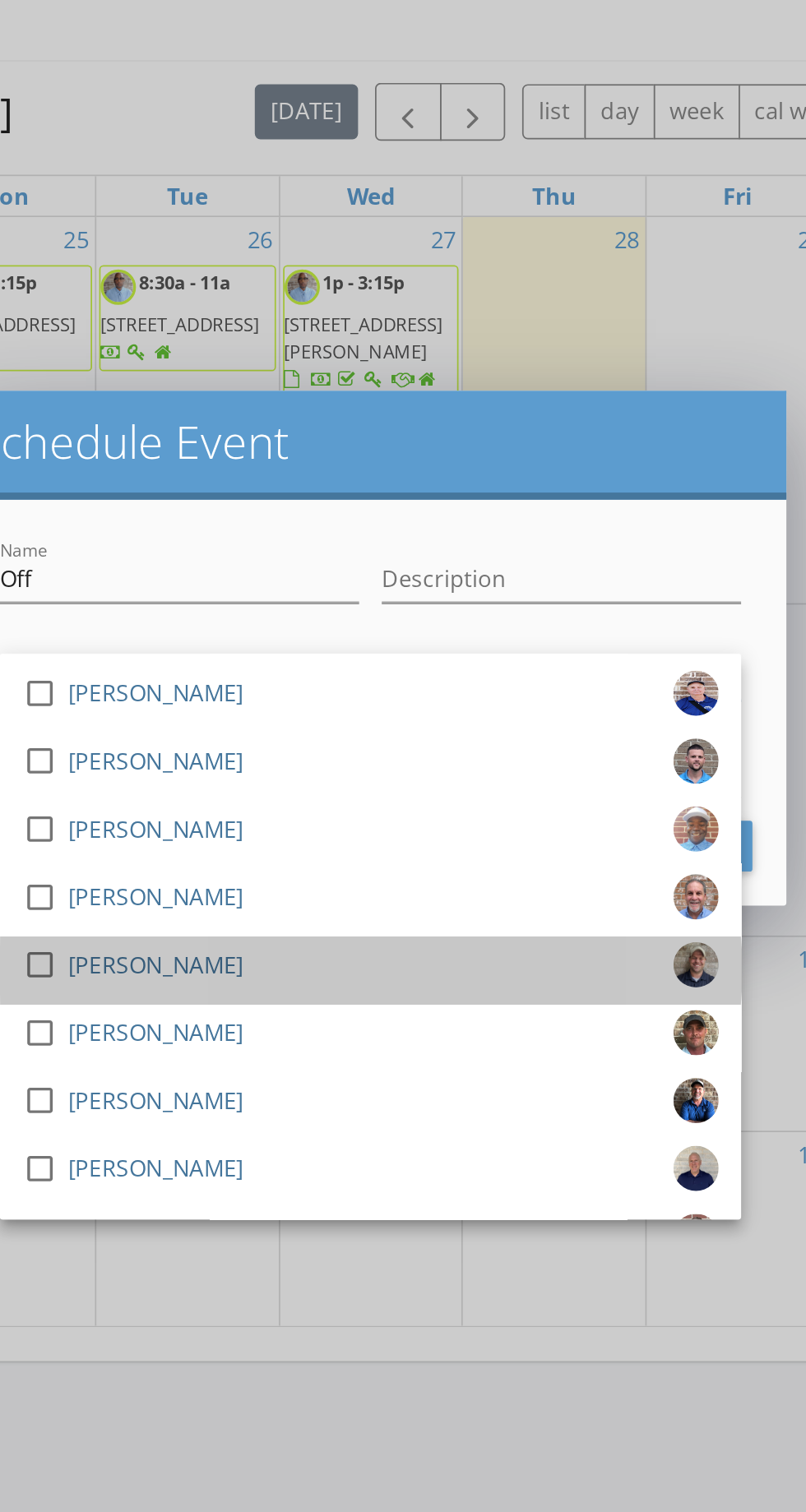
scroll to position [1180, 0]
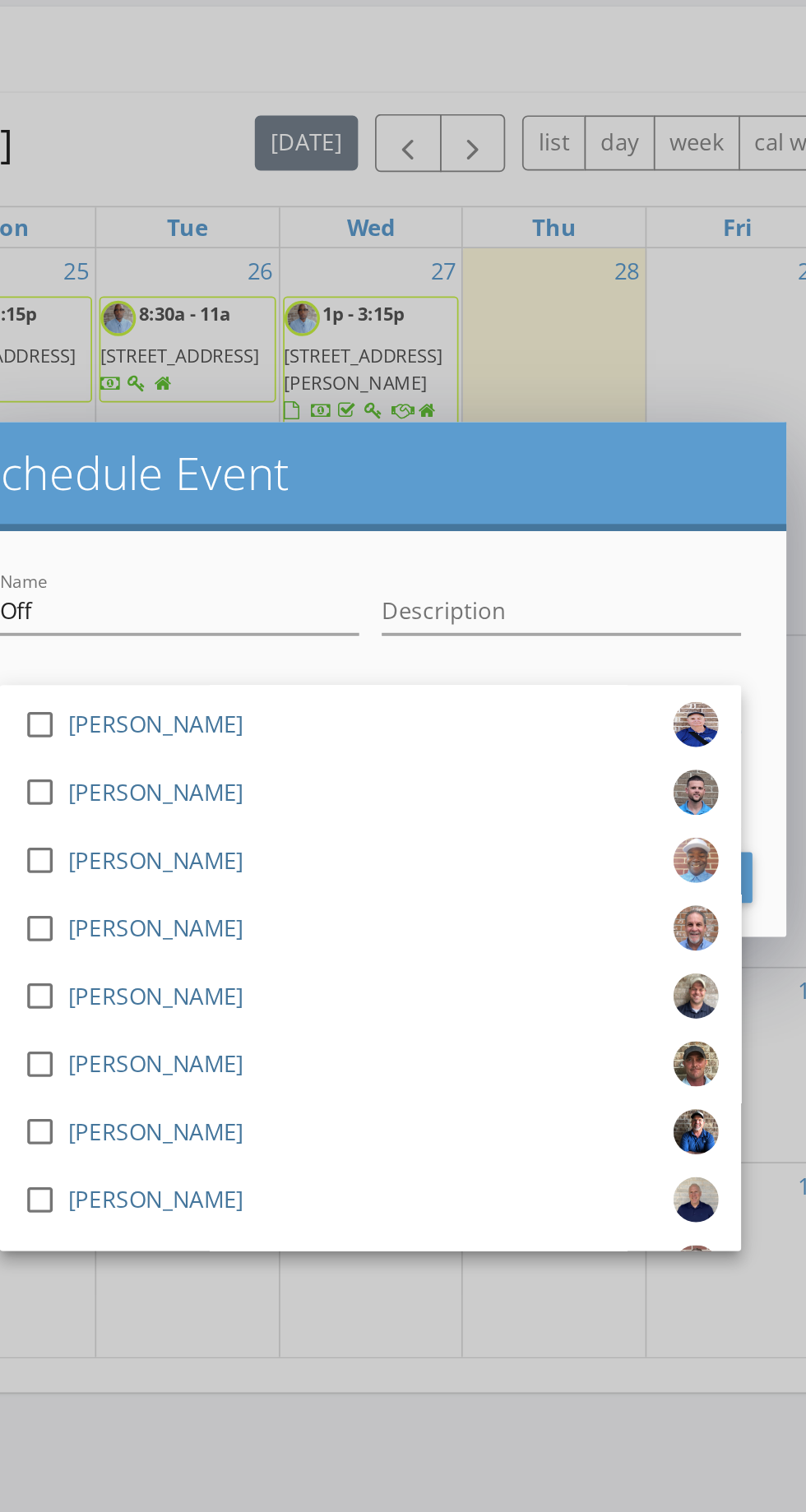
click at [630, 778] on div "Name Off Description check_box_outline_blank Calvin Williams check_box_outline_…" at bounding box center [403, 889] width 484 height 236
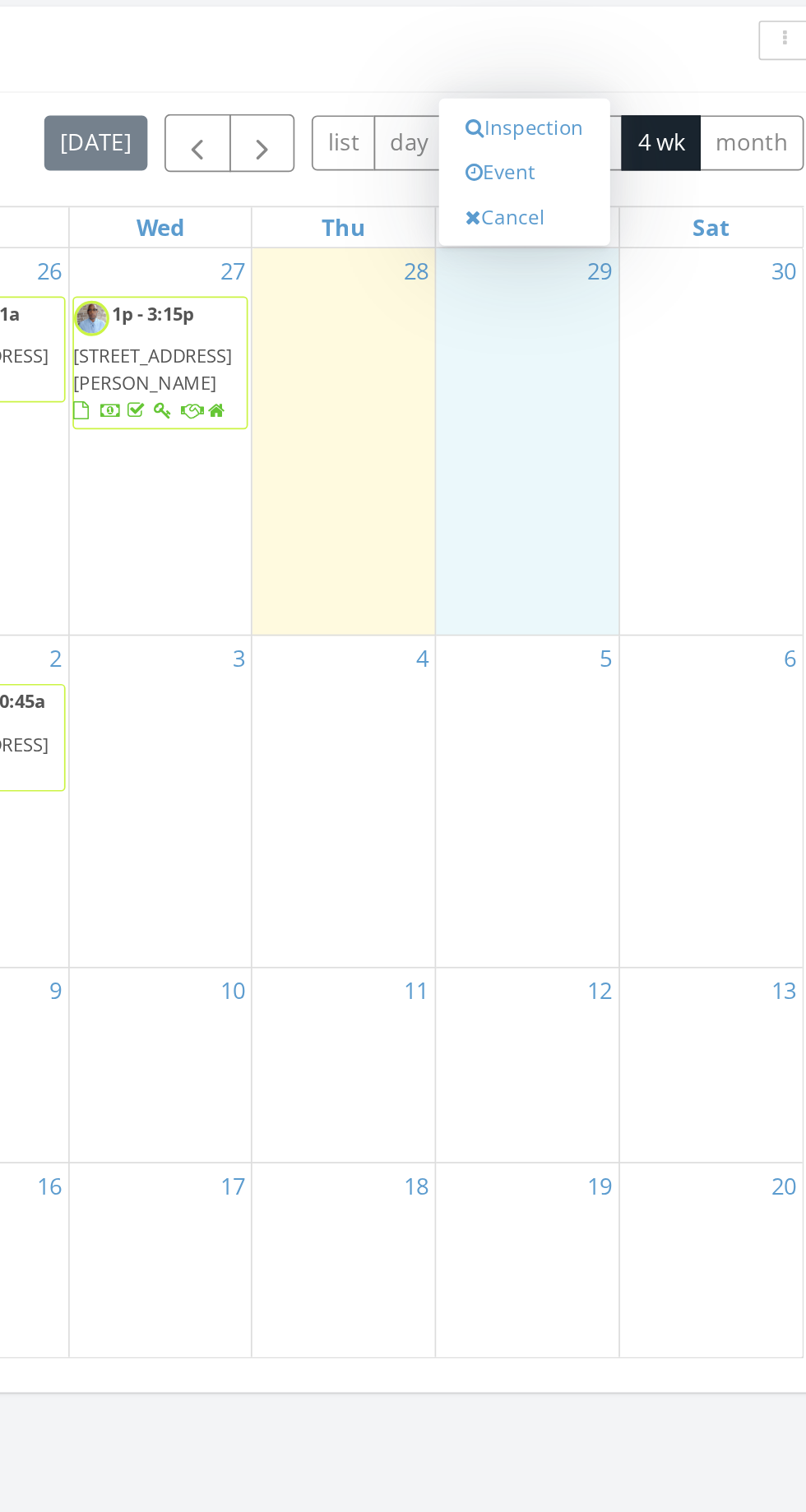
click at [605, 551] on link "Event" at bounding box center [615, 562] width 85 height 26
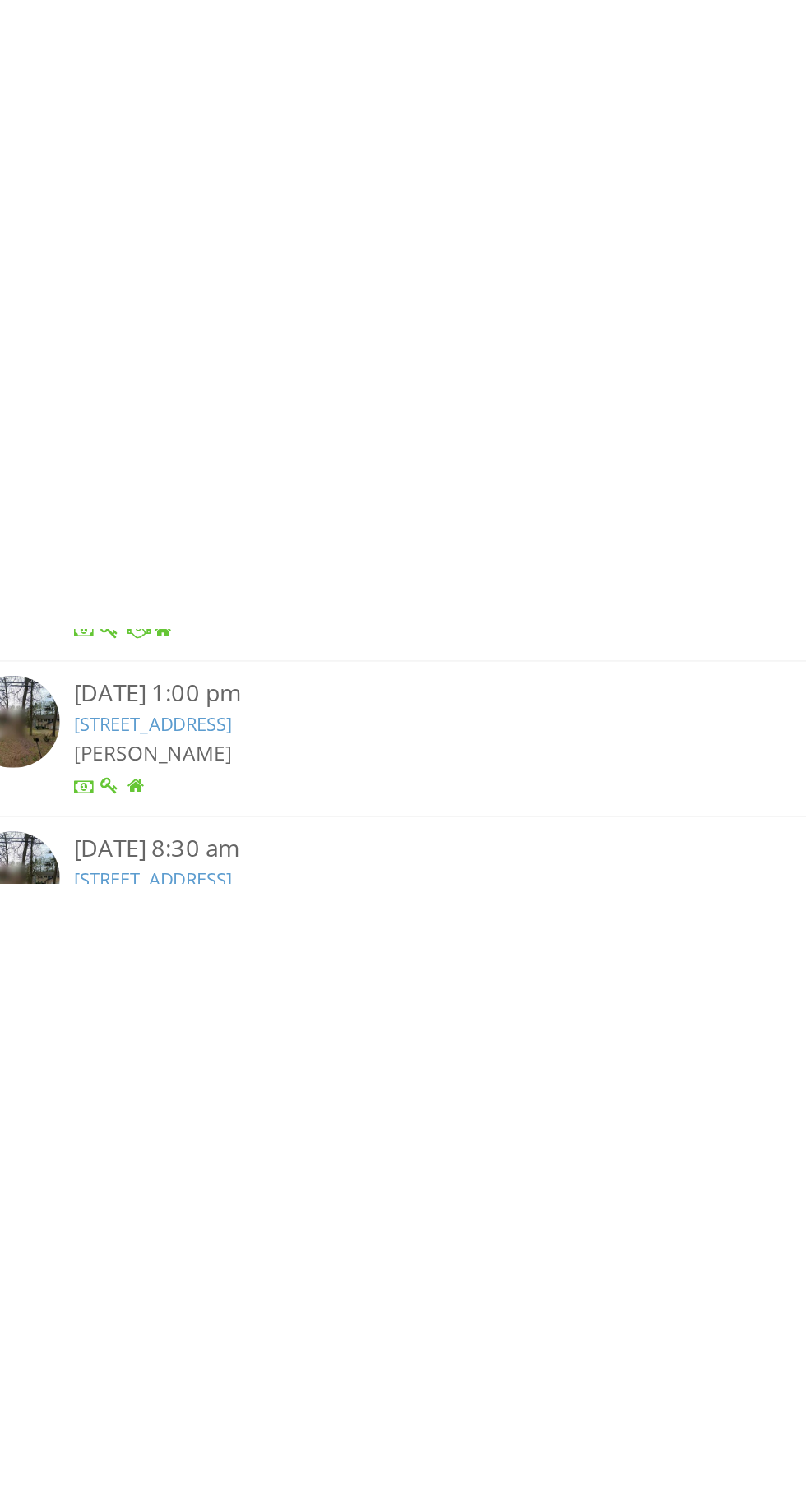
scroll to position [813, 0]
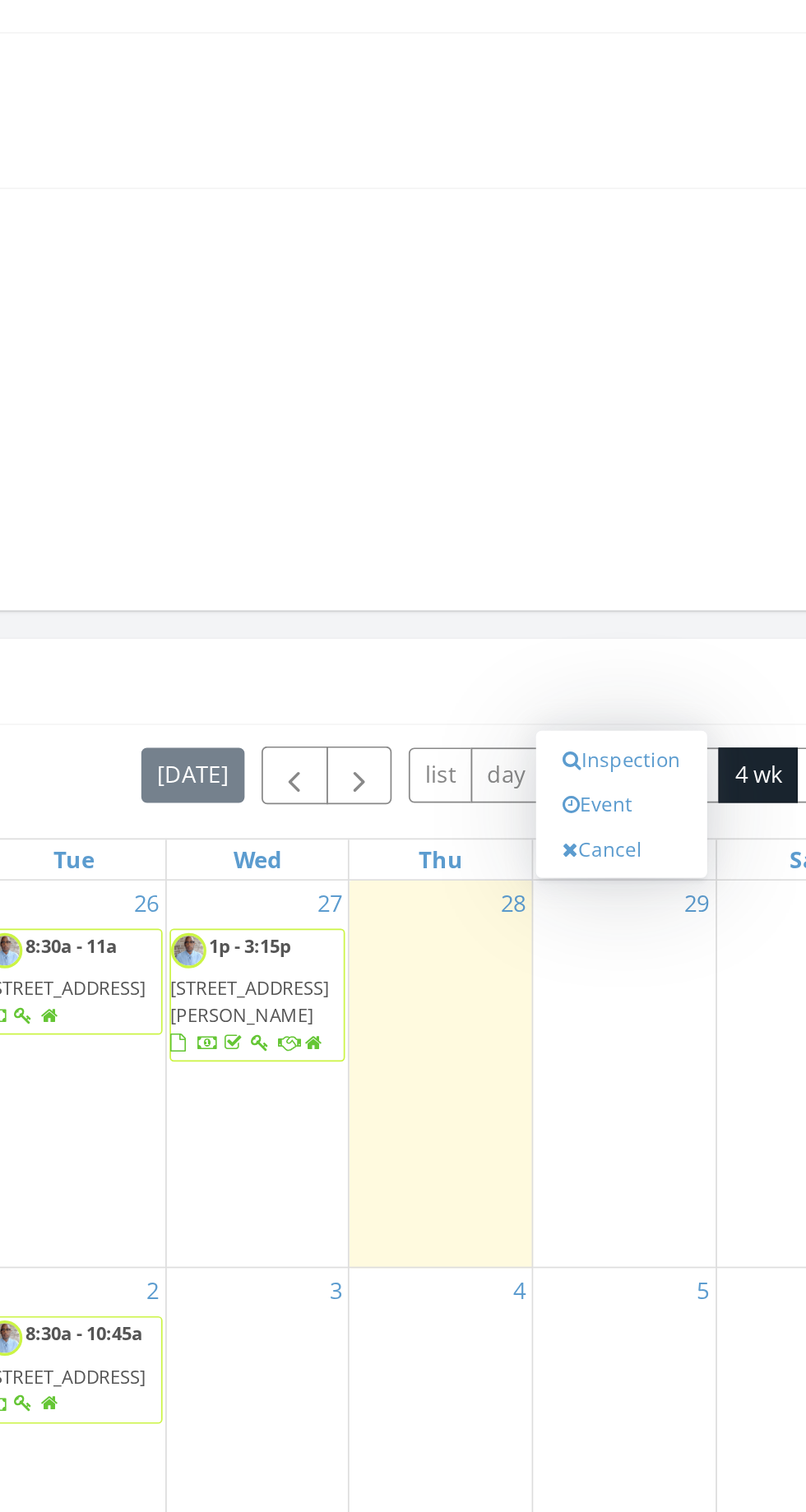
click at [612, 928] on link "Event" at bounding box center [615, 928] width 85 height 26
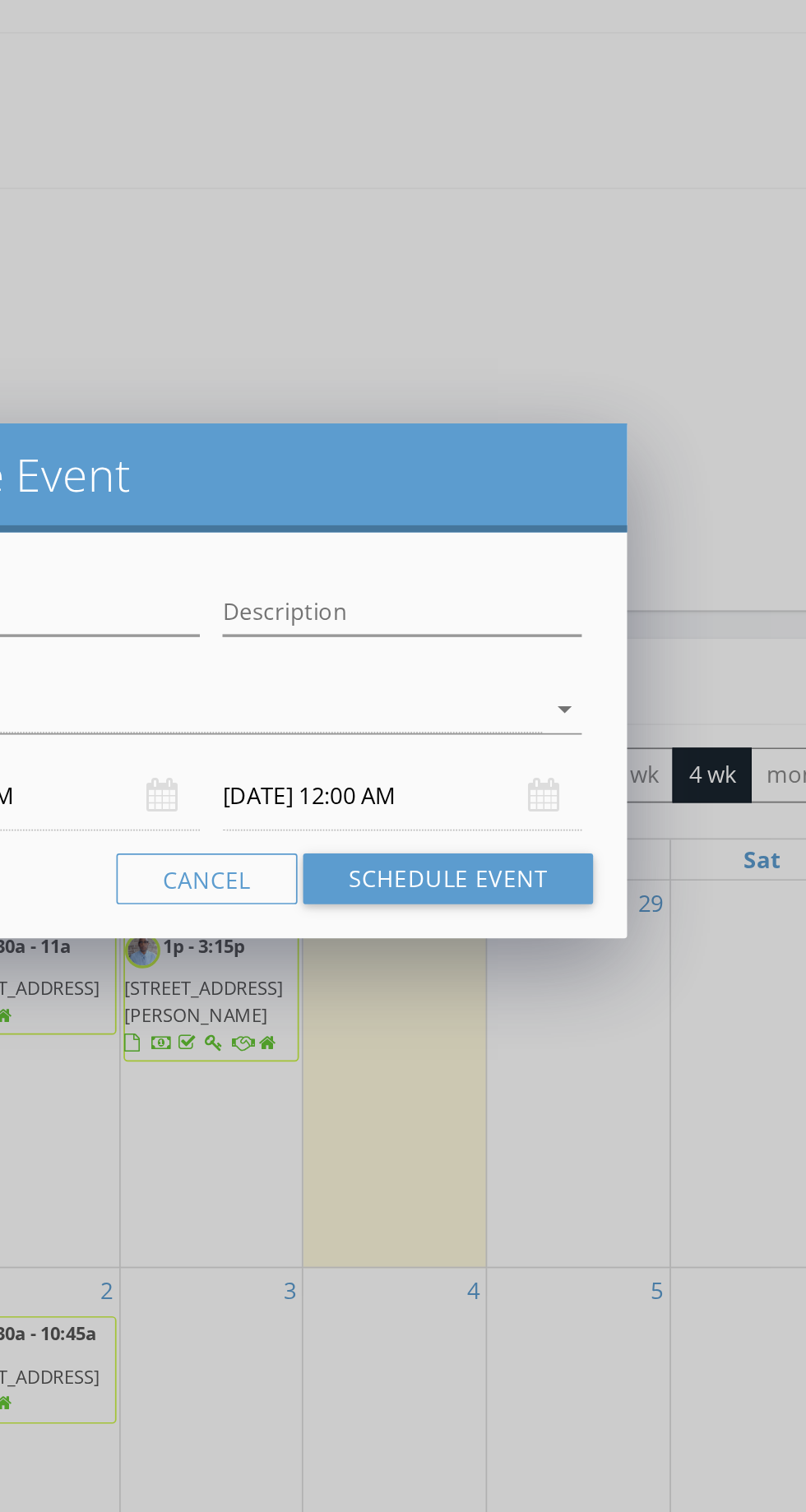
click at [608, 888] on div "arrow_drop_down" at bounding box center [403, 874] width 431 height 27
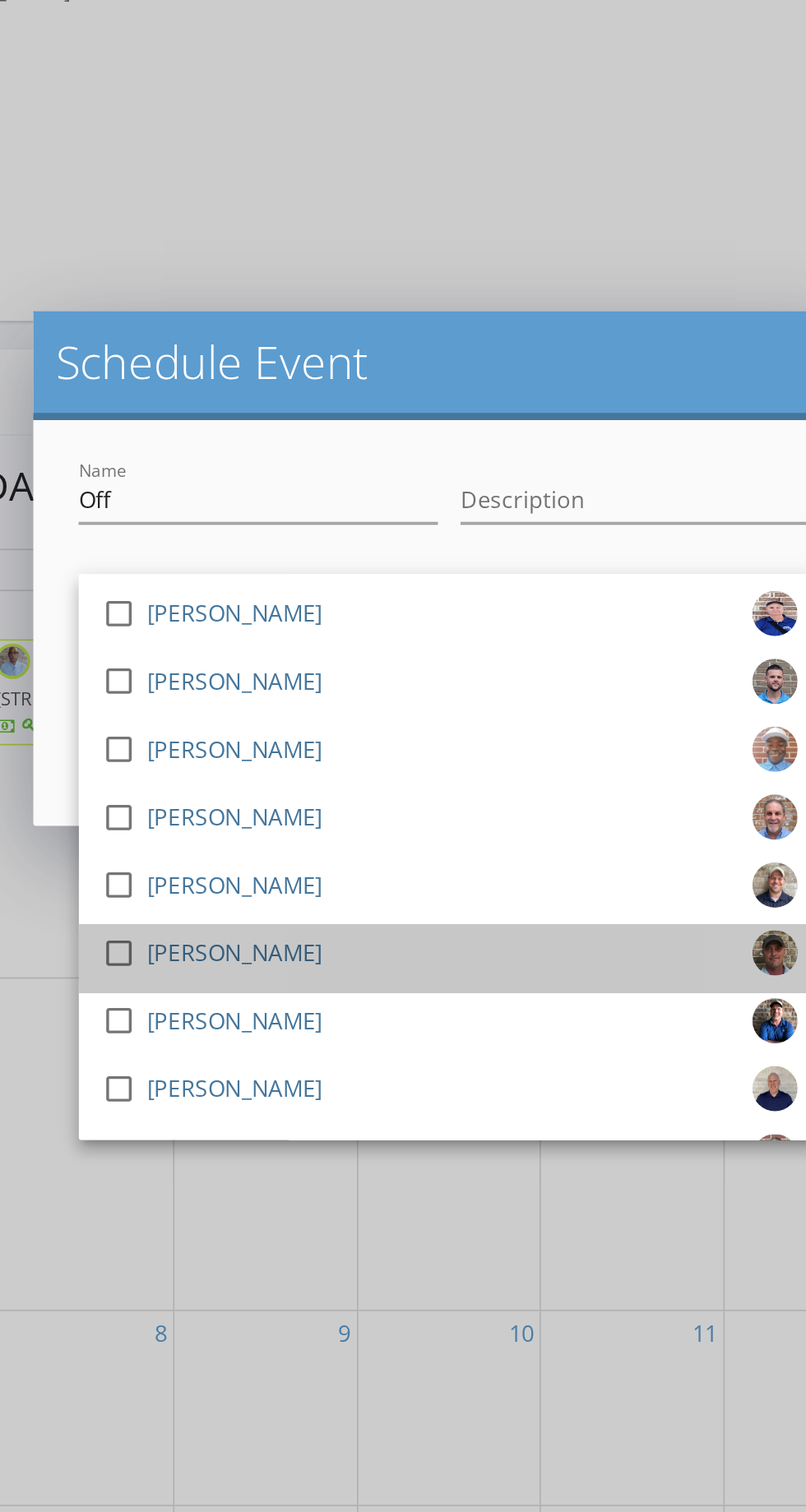
scroll to position [917, 0]
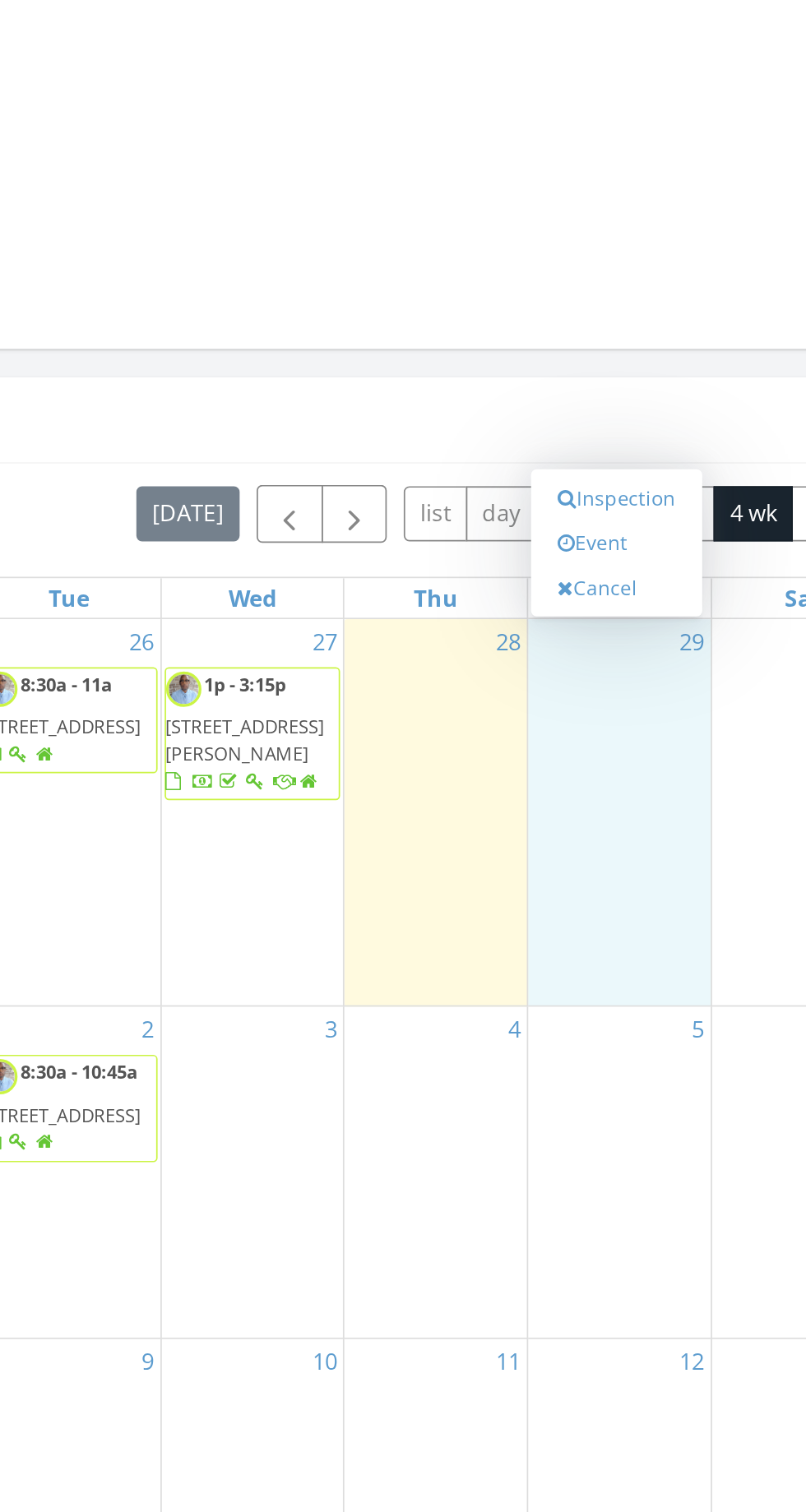
click at [615, 829] on link "Event" at bounding box center [615, 825] width 85 height 26
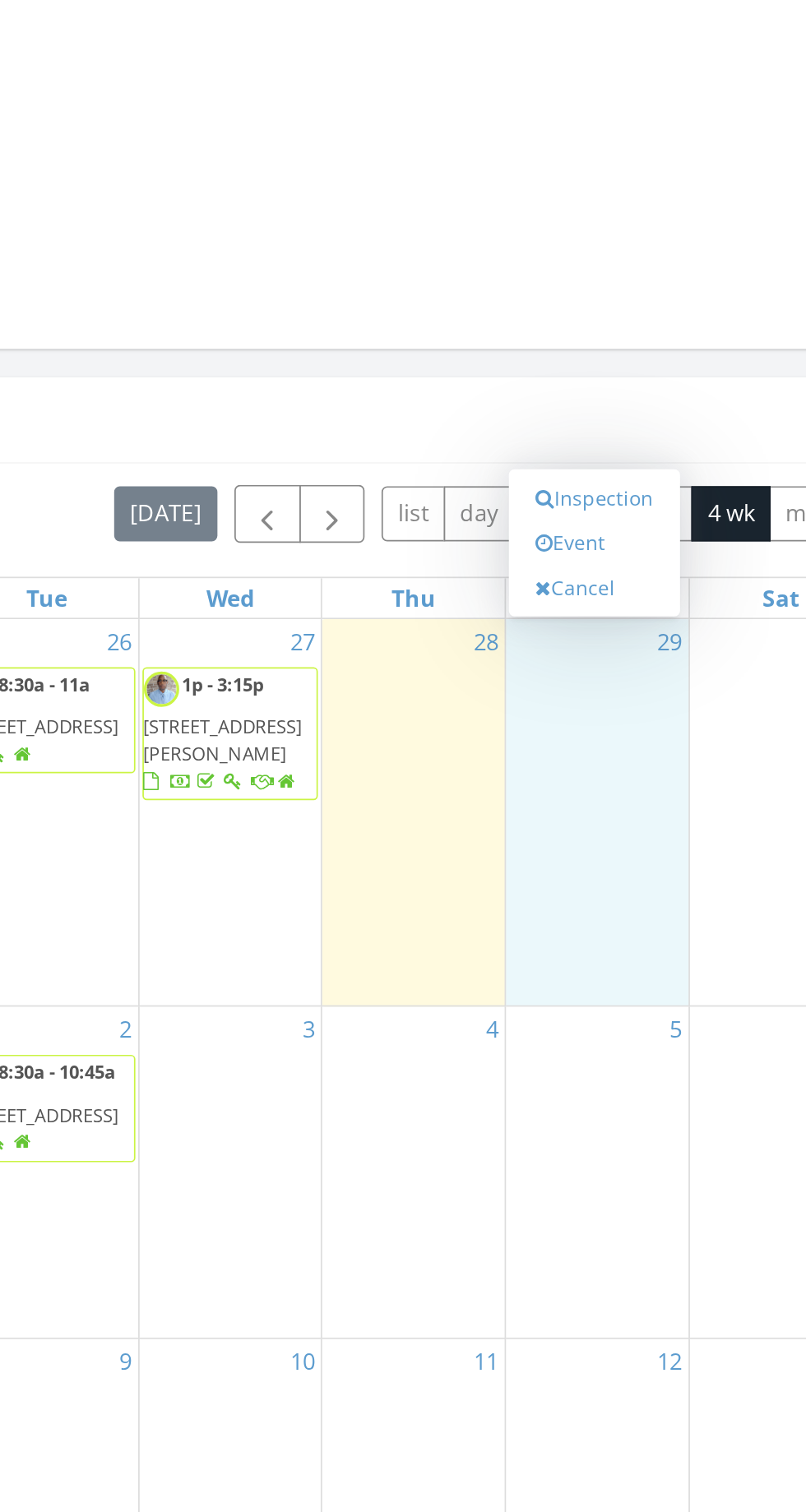
click at [612, 827] on link "Event" at bounding box center [615, 825] width 85 height 26
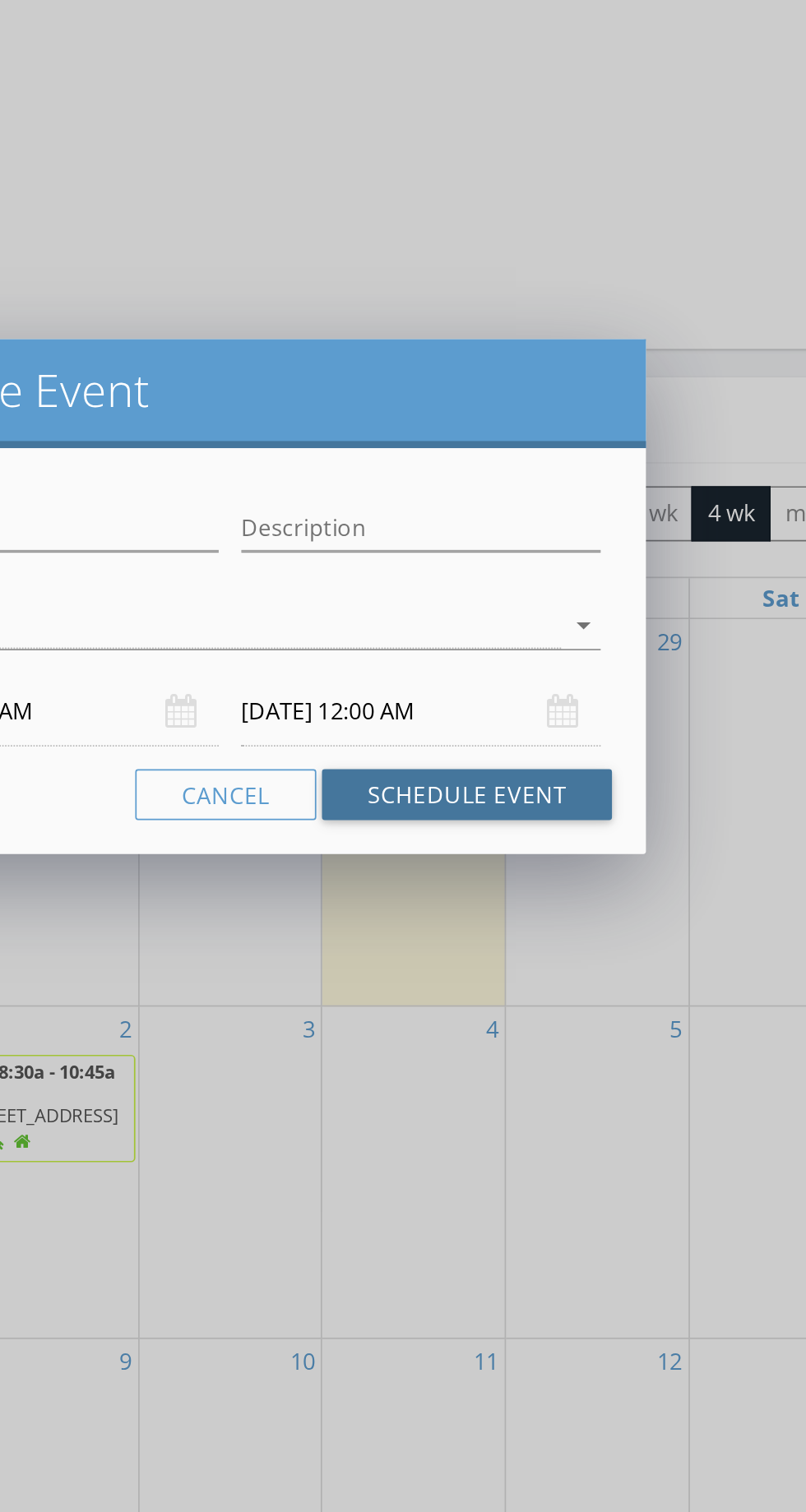
click at [585, 975] on button "Schedule Event" at bounding box center [541, 972] width 169 height 30
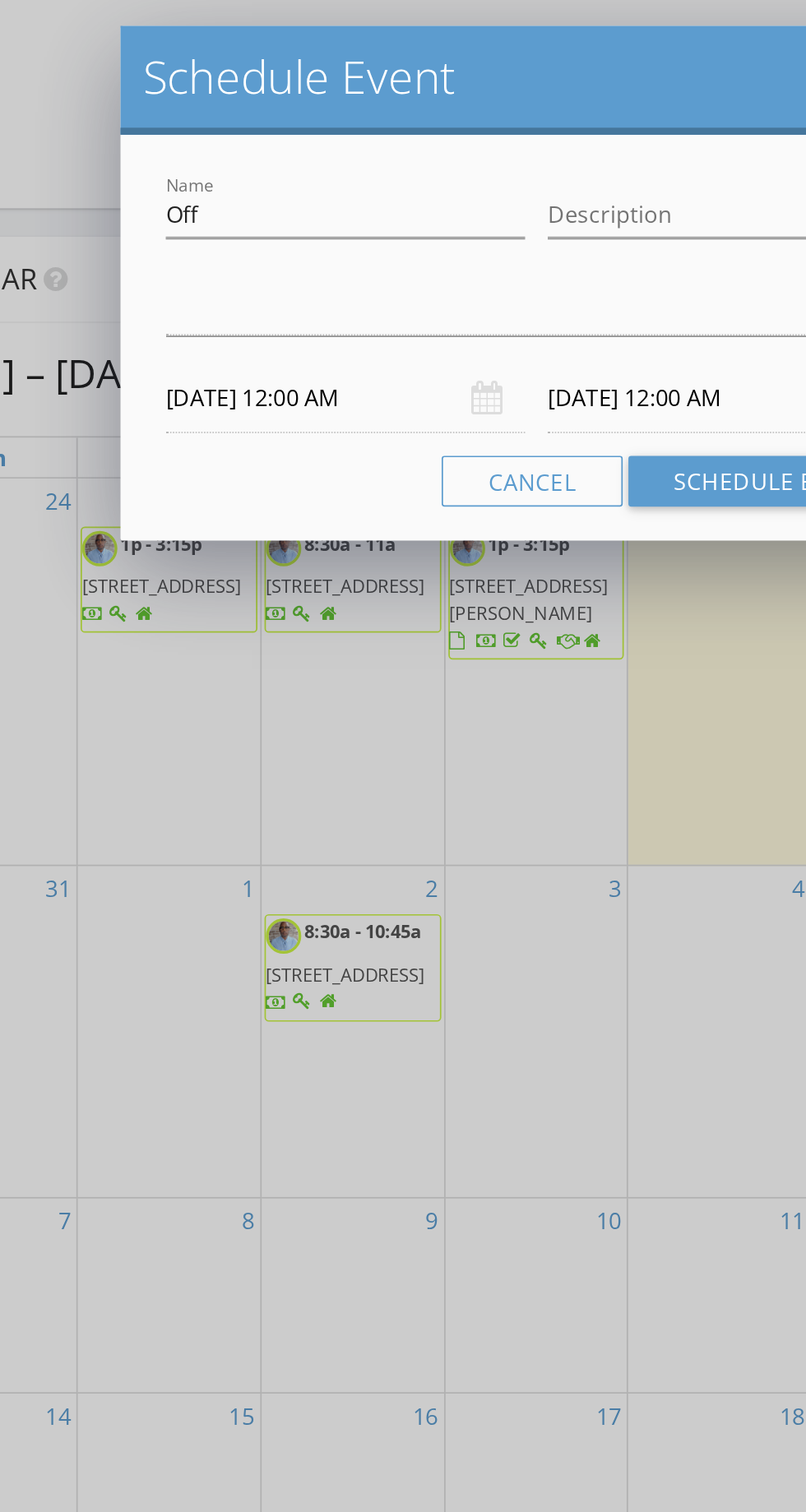
click at [251, 760] on div at bounding box center [392, 773] width 409 height 27
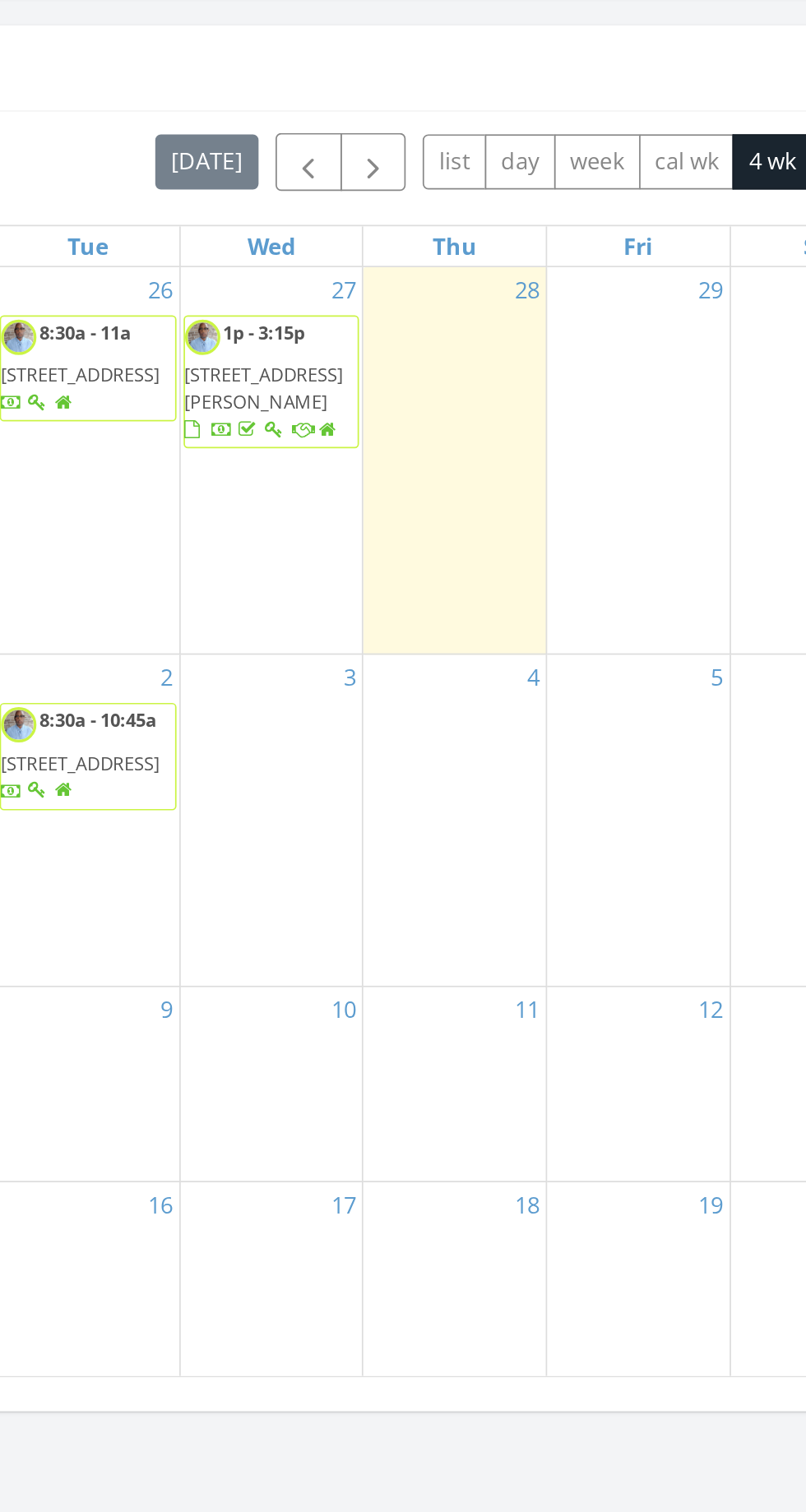
scroll to position [1436, 0]
click at [619, 466] on div "29" at bounding box center [616, 463] width 106 height 225
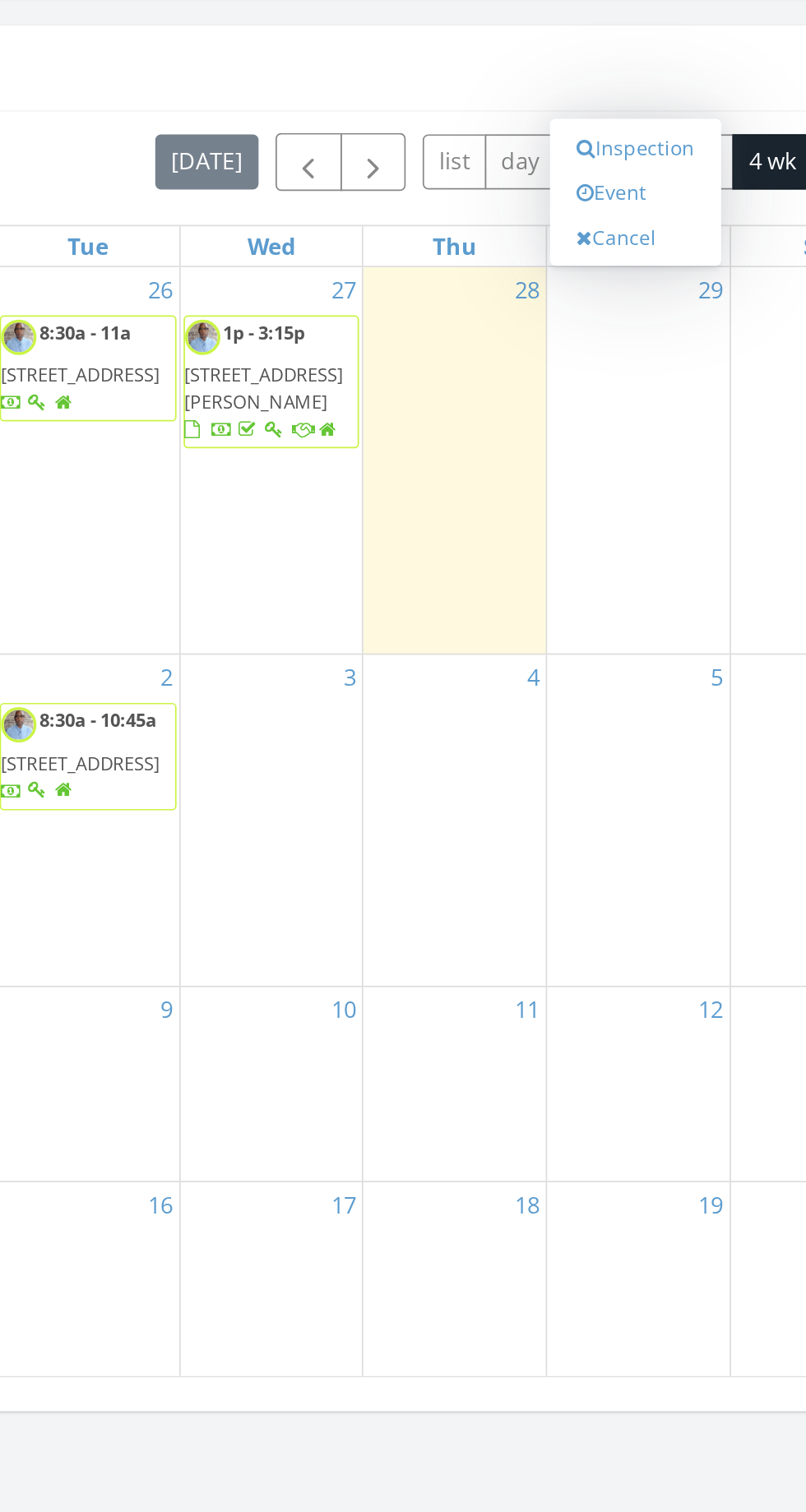
click at [614, 280] on link "Inspection" at bounding box center [615, 281] width 85 height 26
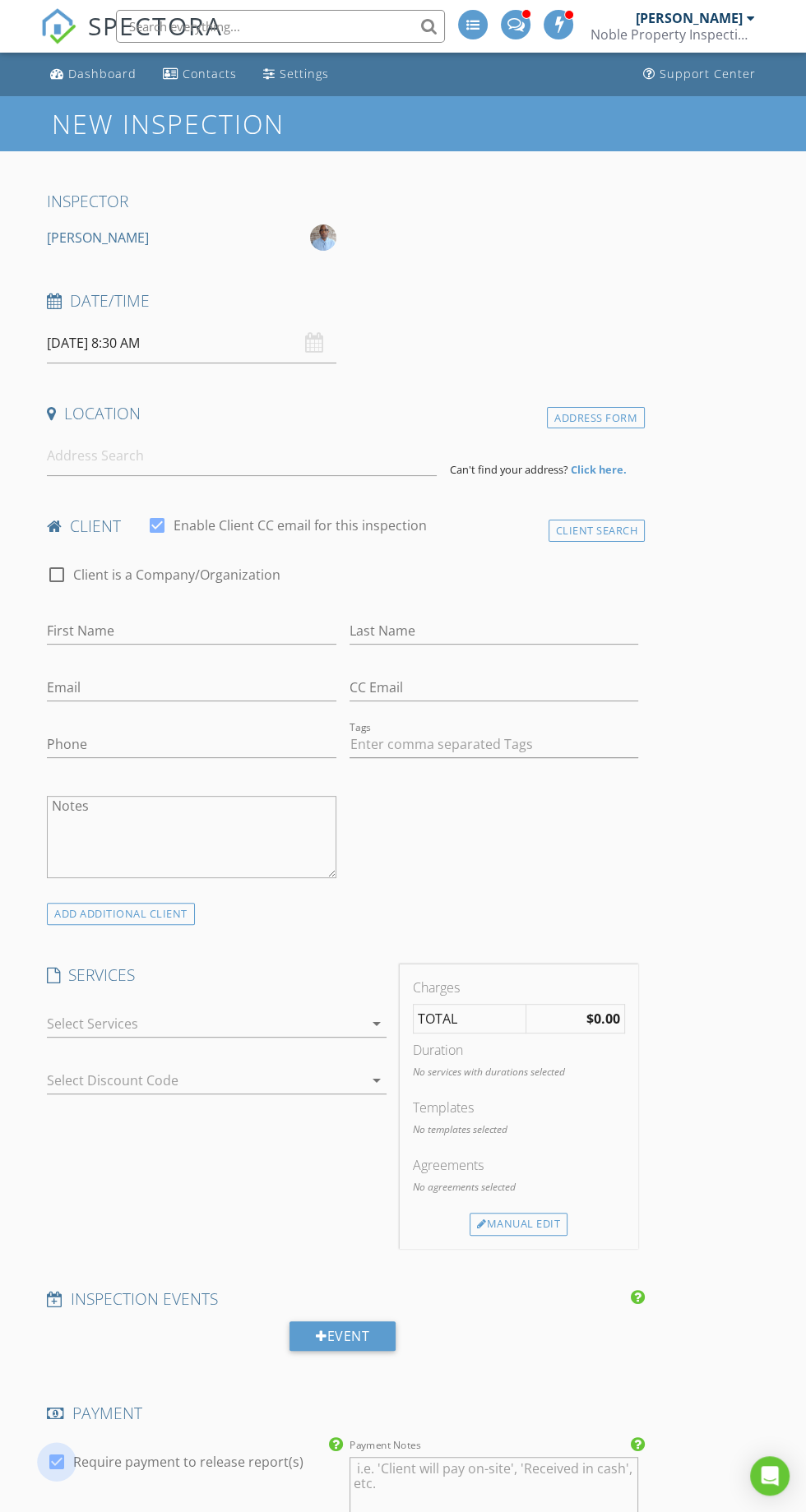
click at [43, 1467] on div at bounding box center [56, 1462] width 28 height 28
checkbox input "false"
